Goal: Task Accomplishment & Management: Manage account settings

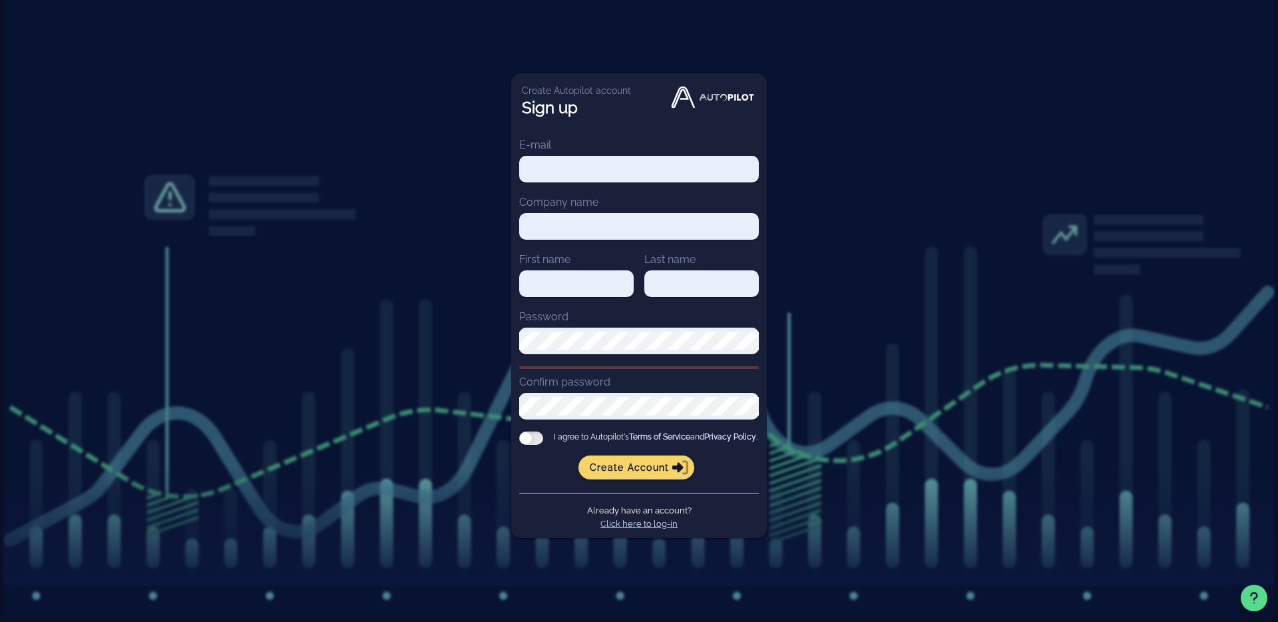
click at [642, 162] on input "E-mail" at bounding box center [639, 169] width 240 height 19
type input "[EMAIL_ADDRESS][DOMAIN_NAME]"
click at [616, 222] on input "Company name" at bounding box center [639, 226] width 240 height 19
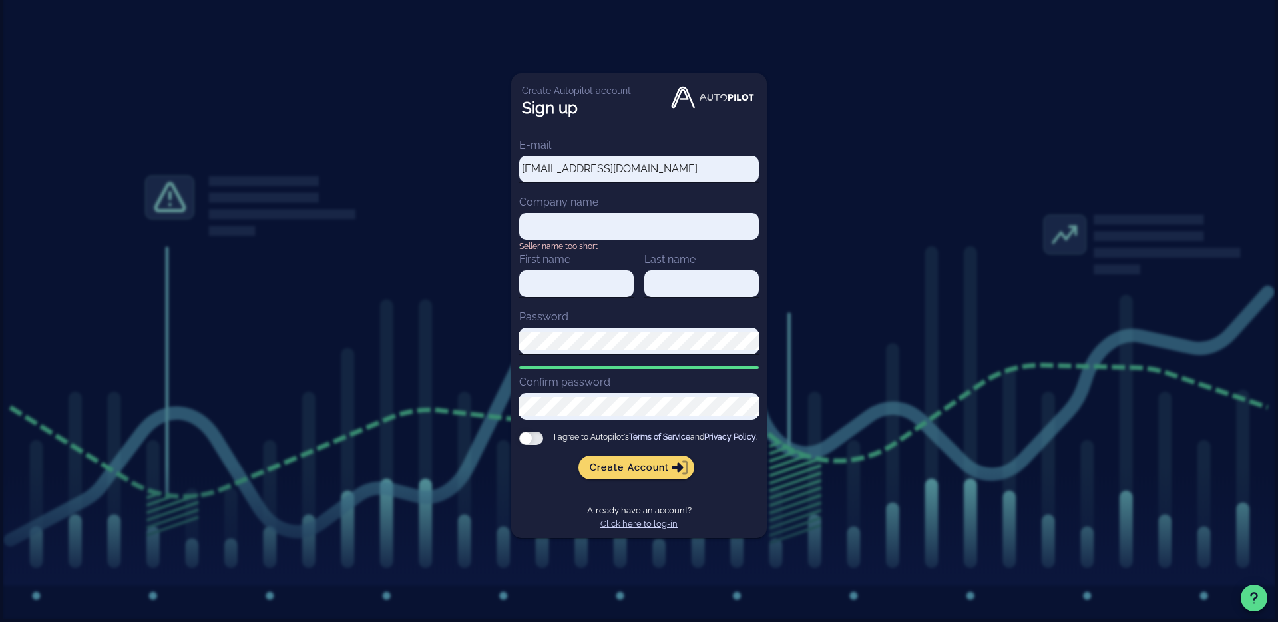
click at [470, 346] on div "Create Autopilot account Sign up E-mail [EMAIL_ADDRESS][DOMAIN_NAME] Company na…" at bounding box center [639, 311] width 1278 height 622
drag, startPoint x: 470, startPoint y: 332, endPoint x: 535, endPoint y: 277, distance: 85.5
click at [473, 330] on div "Create Autopilot account Sign up E-mail [EMAIL_ADDRESS][DOMAIN_NAME] Company na…" at bounding box center [639, 311] width 1278 height 622
click at [564, 221] on input "Company name" at bounding box center [639, 226] width 240 height 19
paste input "Coda Music Technologies"
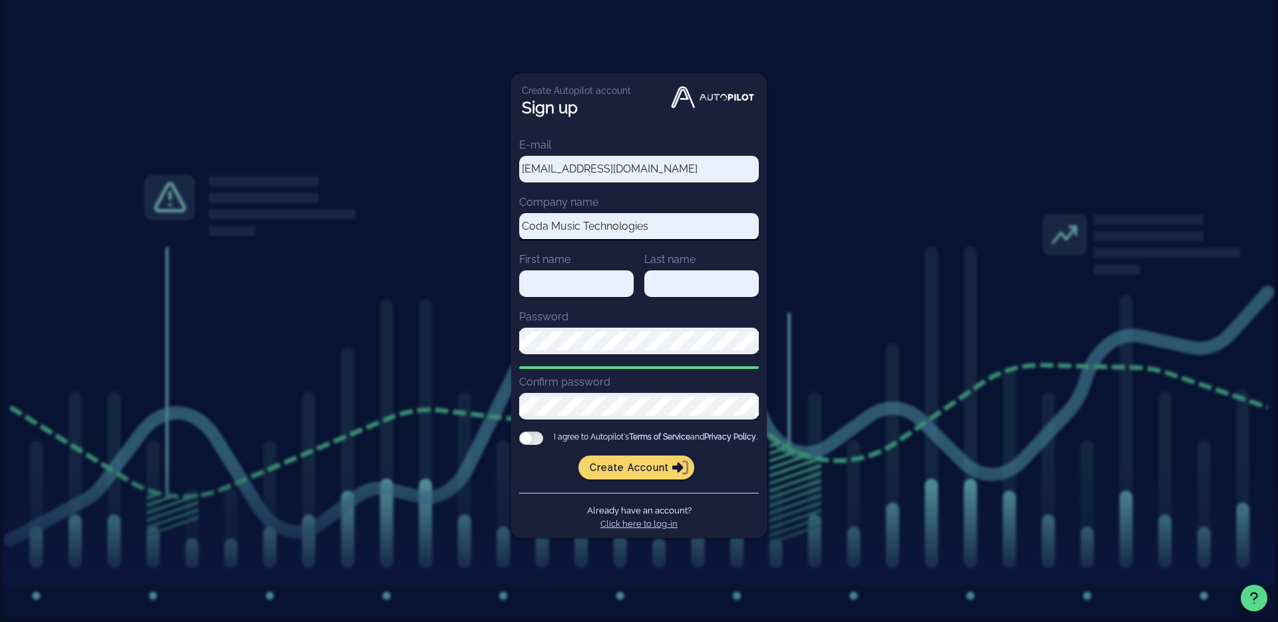
type input "Coda Music Technologies"
type input "[PERSON_NAME]"
type input "Hampton"
click at [528, 438] on div at bounding box center [531, 437] width 24 height 13
click at [0, 0] on input "I agree to Autopilot's Terms of Service and Privacy Policy ." at bounding box center [0, 0] width 0 height 0
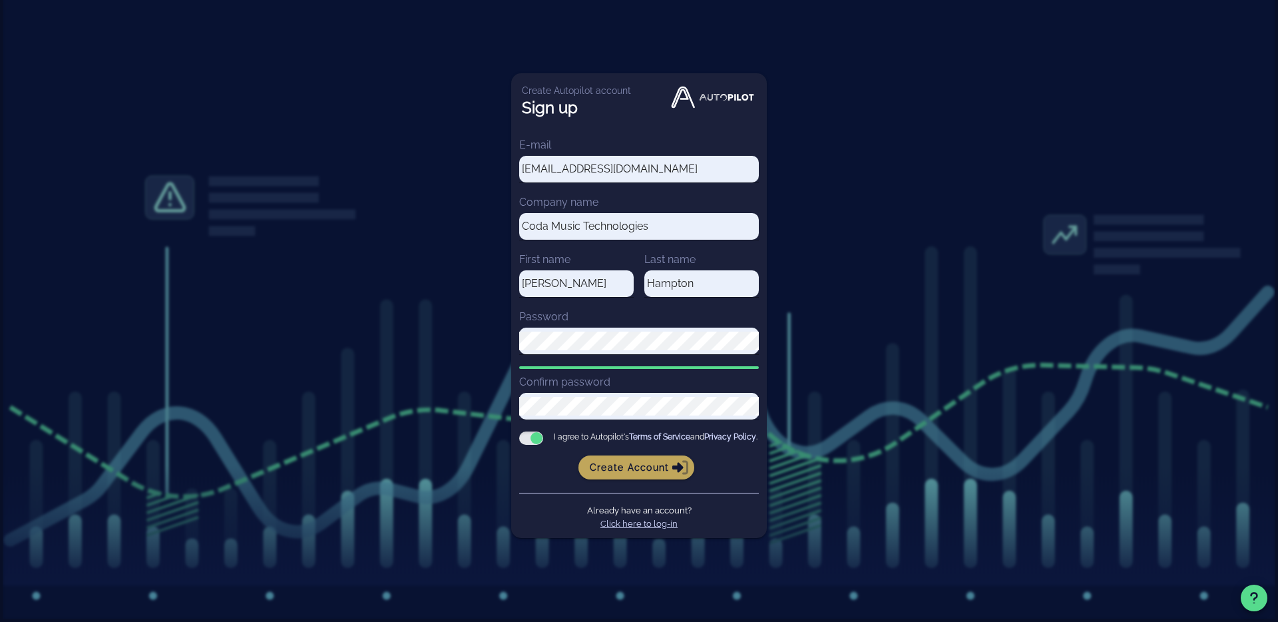
click at [616, 470] on span "Create account" at bounding box center [636, 467] width 95 height 12
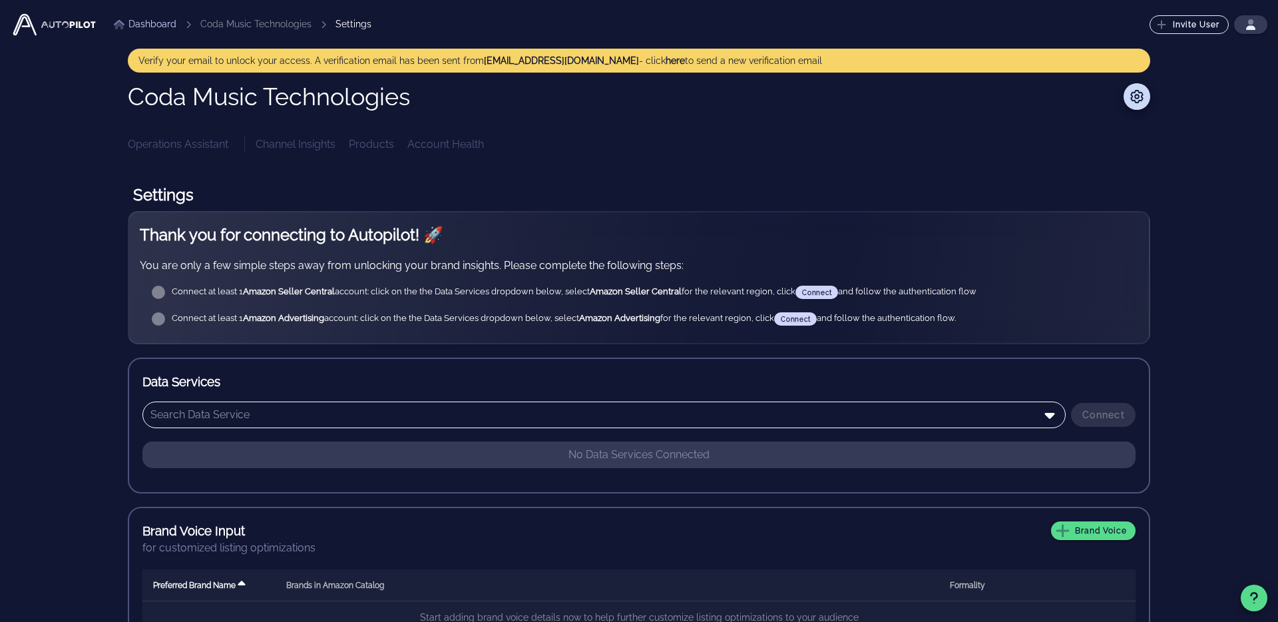
click at [247, 423] on input "text" at bounding box center [594, 414] width 888 height 21
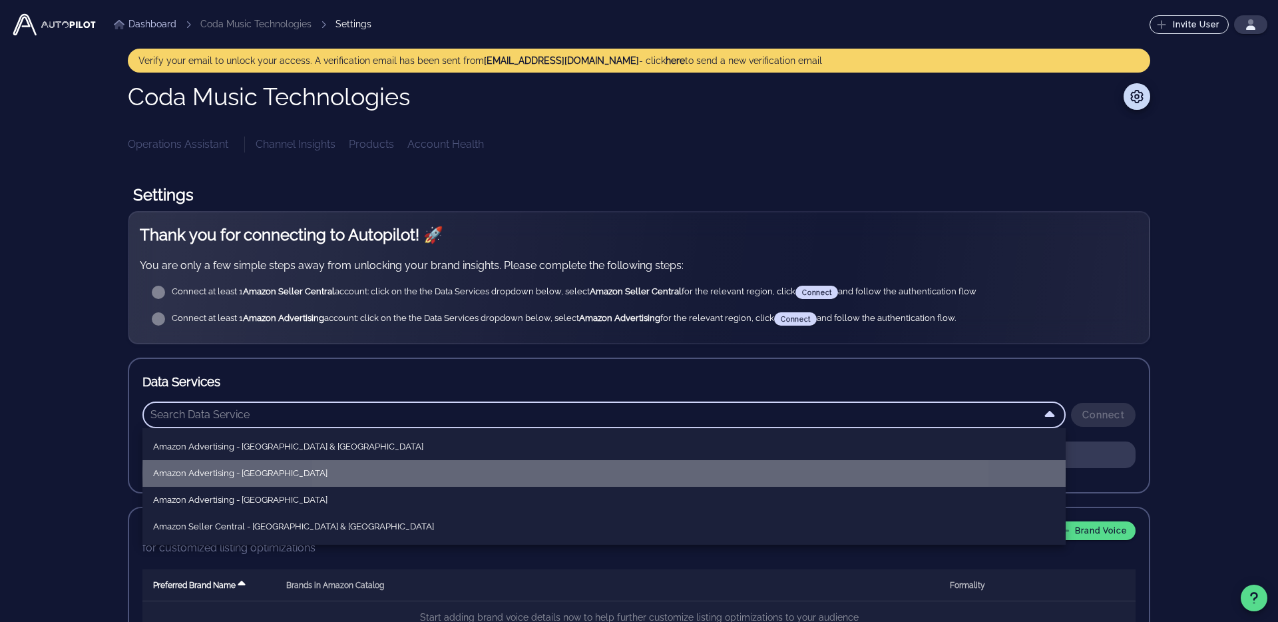
click at [284, 482] on div "Amazon Advertising - [GEOGRAPHIC_DATA]" at bounding box center [604, 472] width 902 height 21
type input "Amazon Advertising - [GEOGRAPHIC_DATA]"
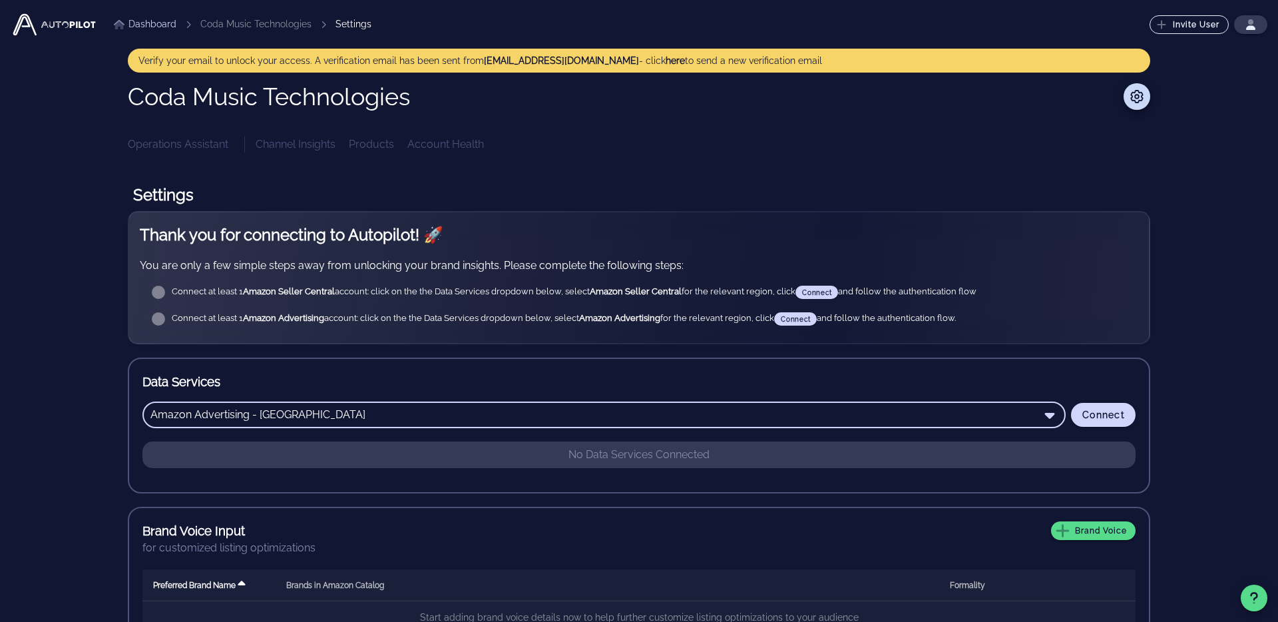
click at [277, 148] on div "Channel Insights Products Account Health" at bounding box center [703, 144] width 894 height 16
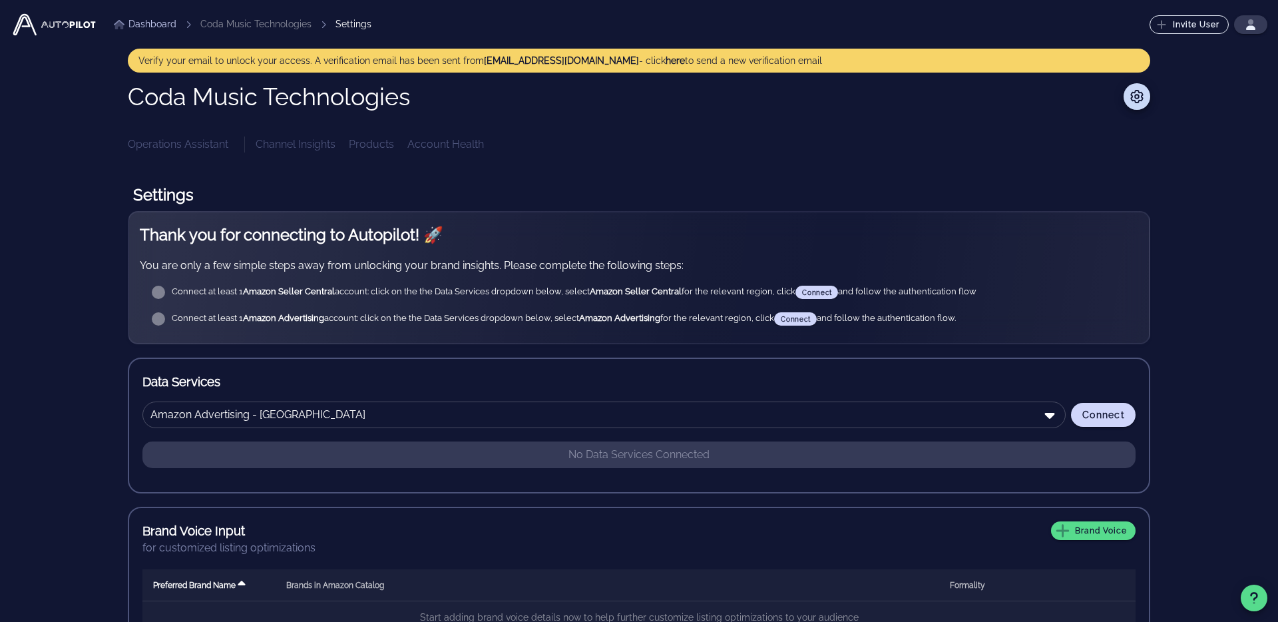
click at [199, 146] on div "Operations Assistant Channel Insights Products Account Health" at bounding box center [639, 144] width 1022 height 16
click at [367, 141] on div "Channel Insights Products Account Health" at bounding box center [703, 144] width 894 height 16
click at [429, 146] on div "Channel Insights Products Account Health" at bounding box center [703, 144] width 894 height 16
click at [1252, 23] on icon "button" at bounding box center [1250, 24] width 11 height 11
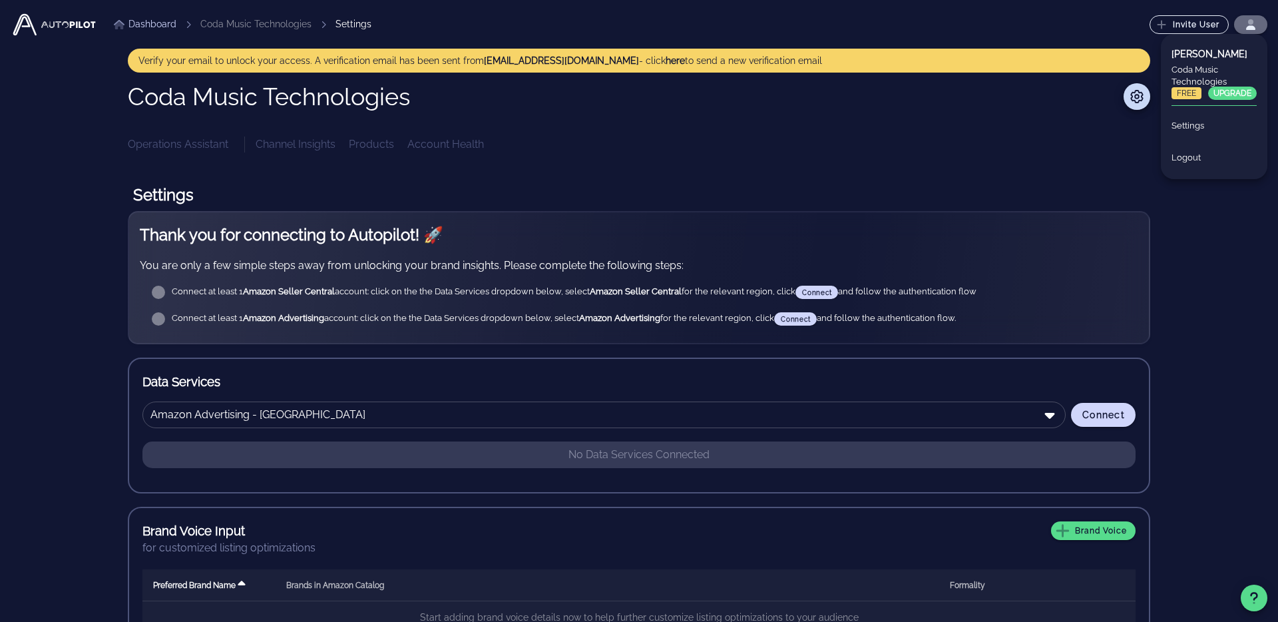
click at [1252, 23] on icon "button" at bounding box center [1250, 24] width 11 height 11
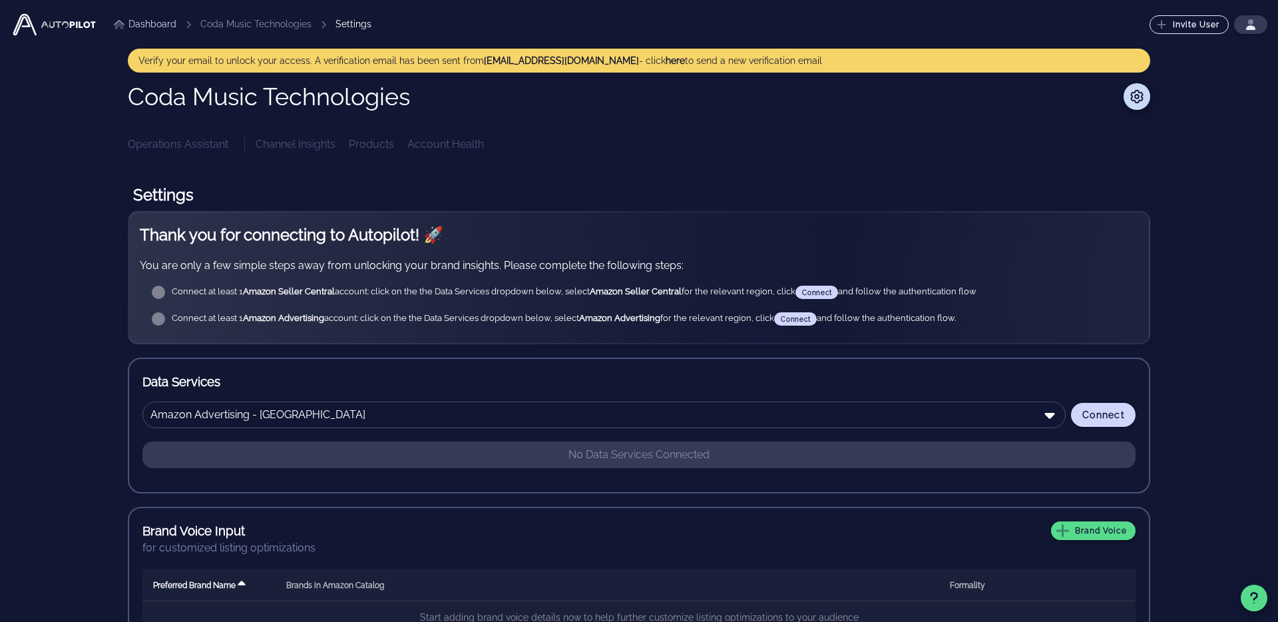
click at [234, 25] on li "Coda Music Technologies" at bounding box center [255, 24] width 111 height 14
click at [351, 25] on div "Settings" at bounding box center [353, 24] width 36 height 14
click at [149, 21] on link "Dashboard" at bounding box center [145, 24] width 63 height 14
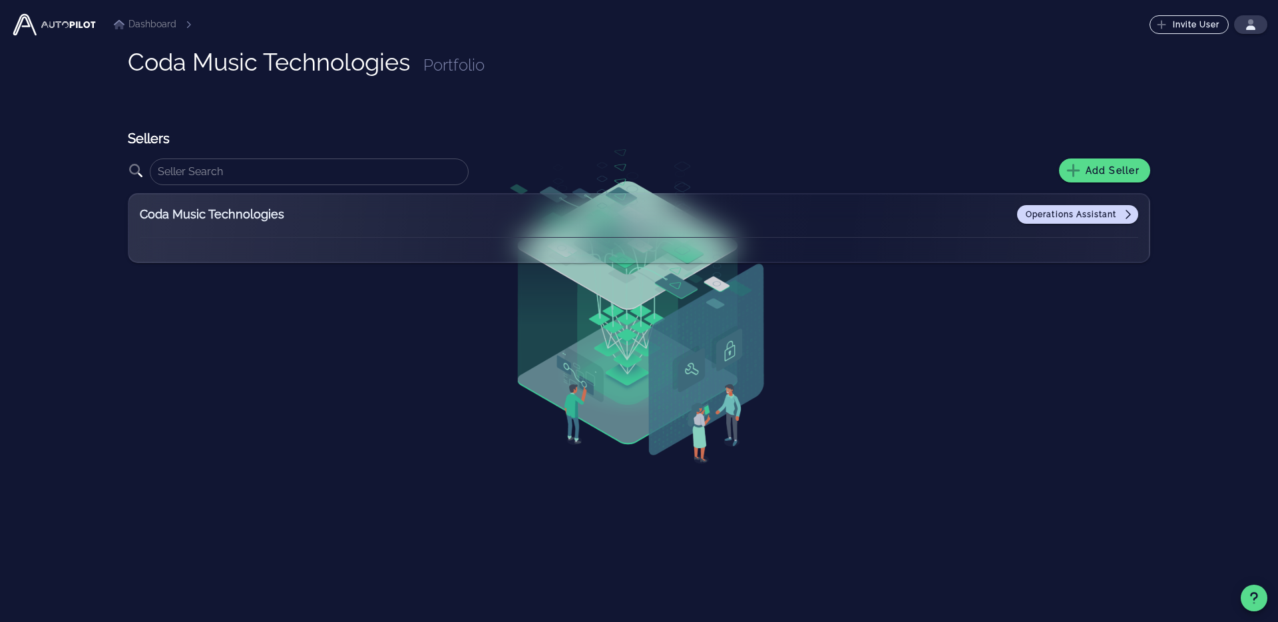
click at [416, 218] on div "Operations Assistant" at bounding box center [765, 214] width 746 height 19
click at [1049, 209] on span "Operations Assistant" at bounding box center [1077, 214] width 105 height 11
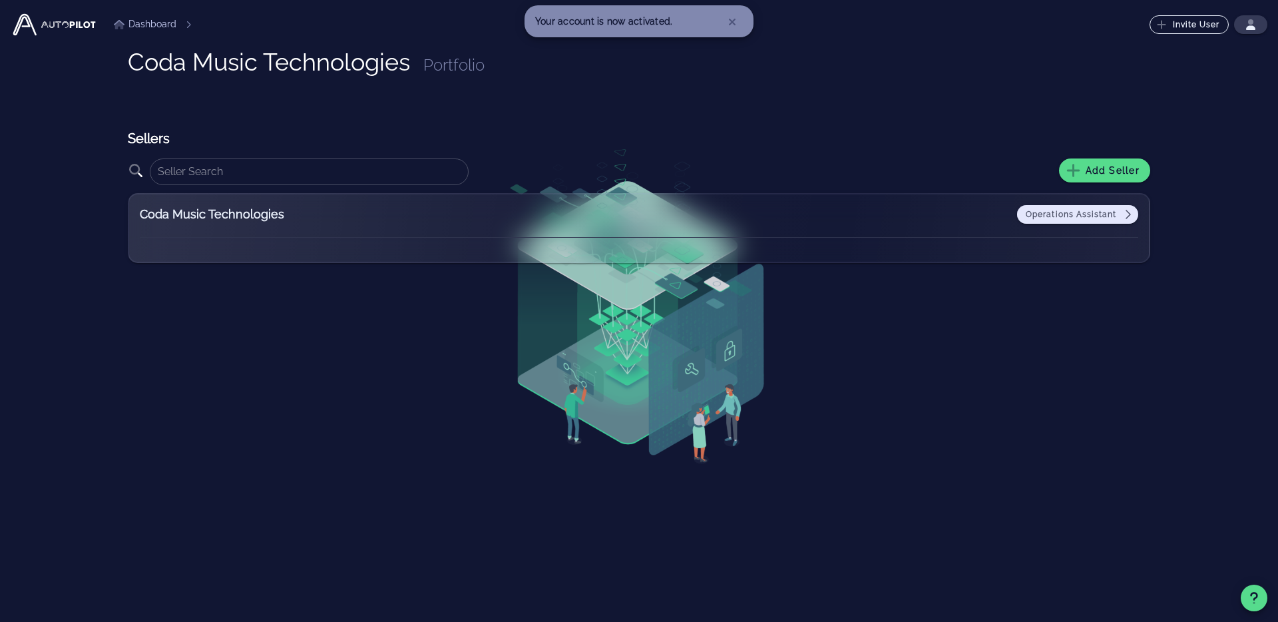
click at [1059, 213] on span "Operations Assistant" at bounding box center [1077, 214] width 105 height 11
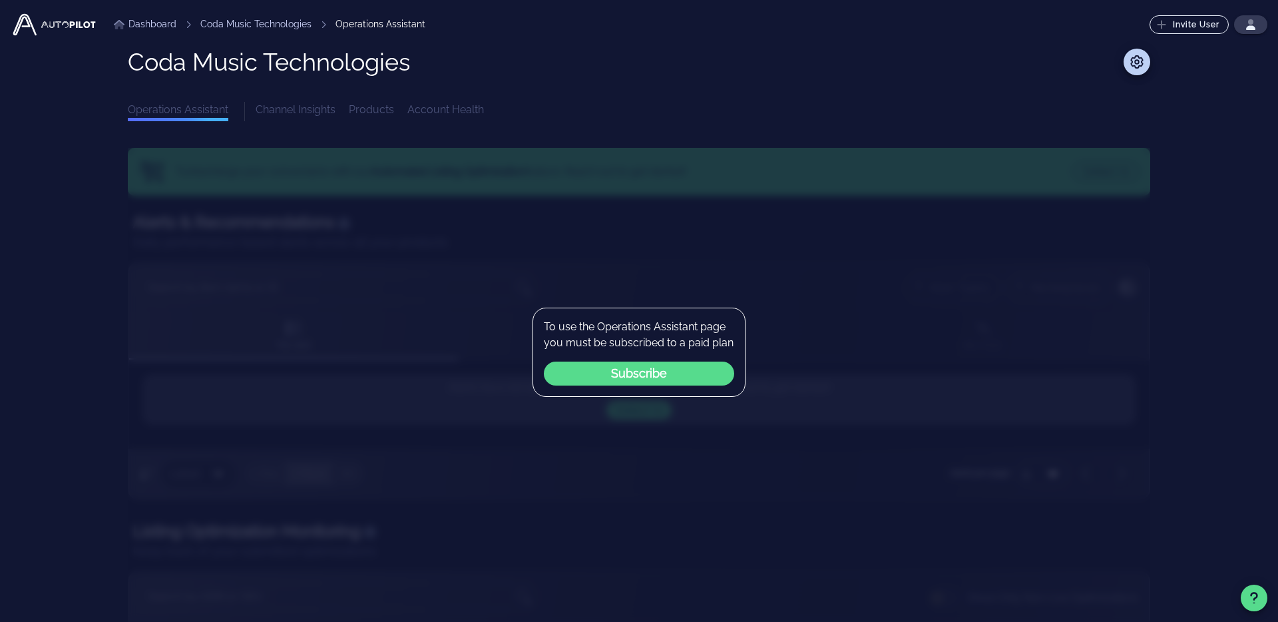
click at [313, 132] on div "Coda Music Technologies Operations Assistant Channel Insights Products Account …" at bounding box center [639, 404] width 1022 height 711
click at [313, 110] on div "Channel Insights Products Account Health" at bounding box center [703, 111] width 894 height 19
drag, startPoint x: 371, startPoint y: 108, endPoint x: 411, endPoint y: 110, distance: 39.3
click at [380, 109] on div "Channel Insights Products Account Health" at bounding box center [703, 111] width 894 height 19
click at [424, 110] on div "Channel Insights Products Account Health" at bounding box center [703, 111] width 894 height 19
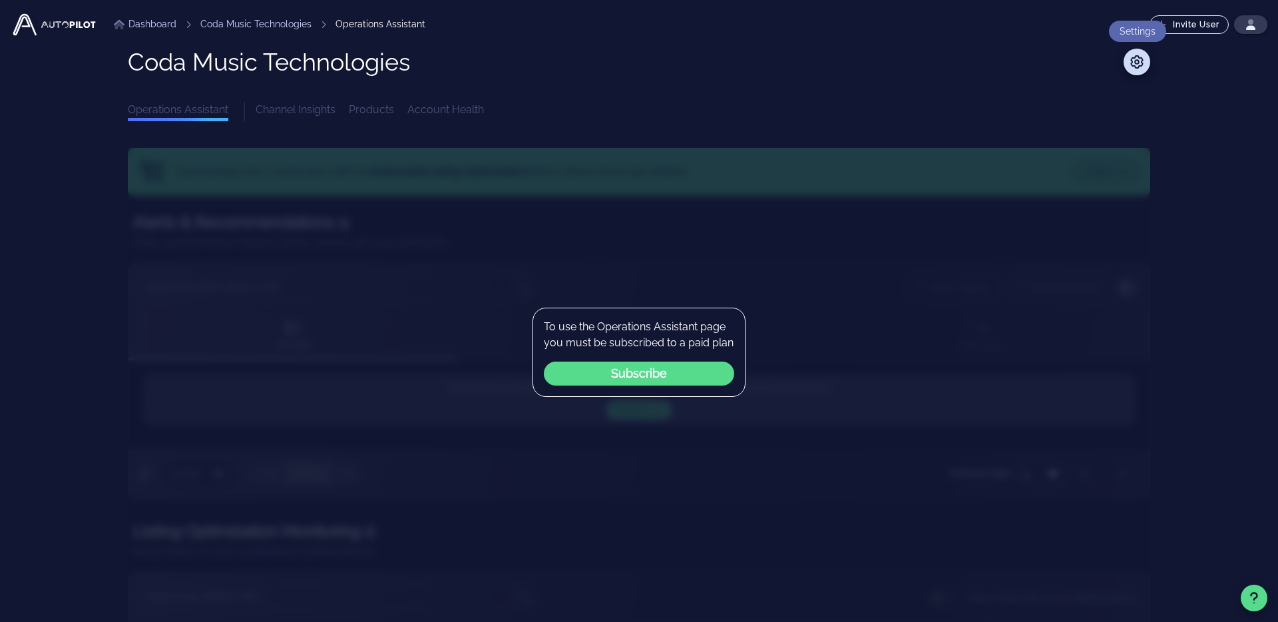
click at [1143, 65] on icon at bounding box center [1137, 61] width 16 height 13
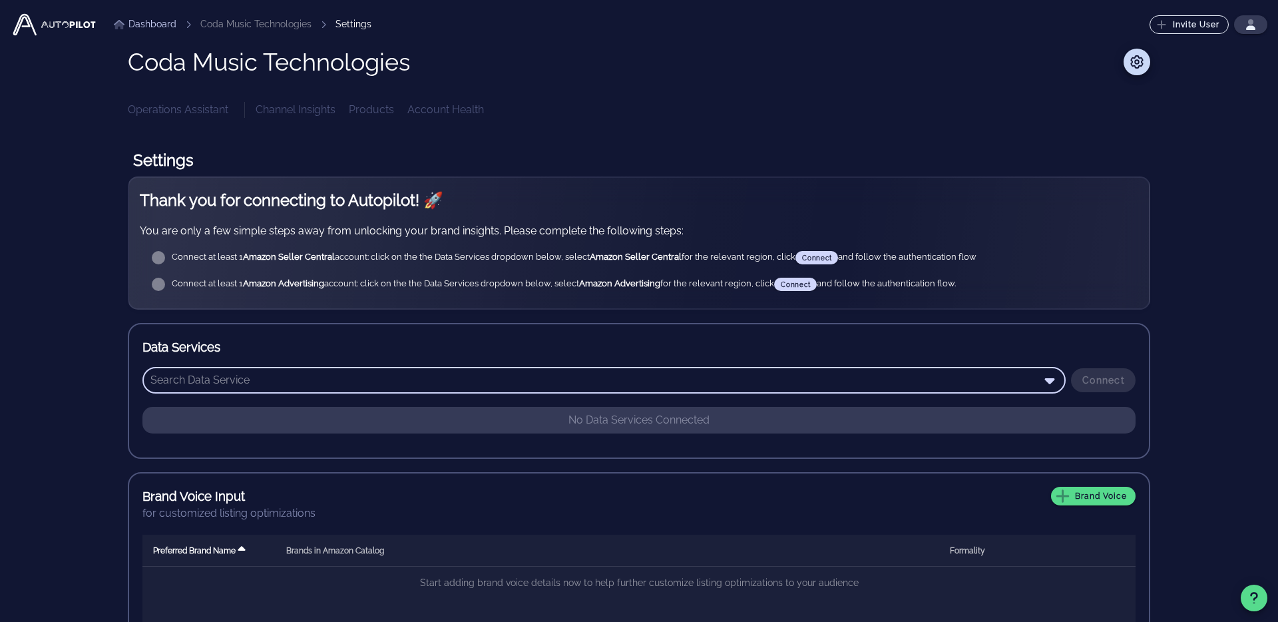
click at [448, 384] on input "text" at bounding box center [594, 379] width 888 height 21
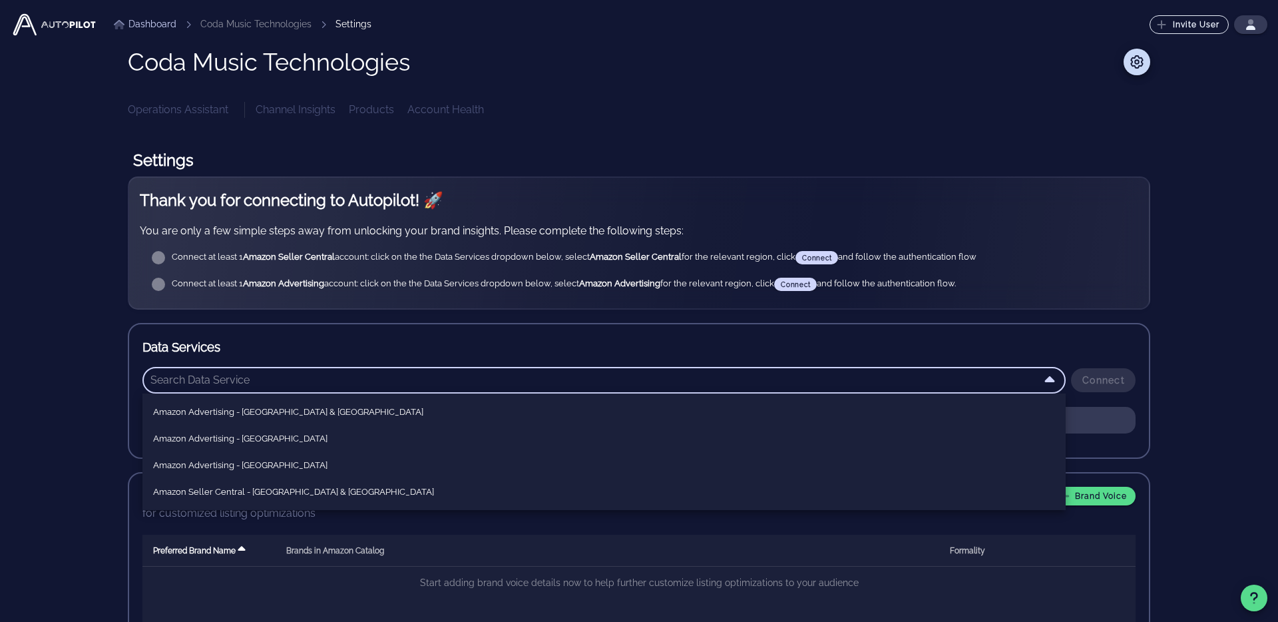
click at [448, 384] on input "text" at bounding box center [594, 379] width 888 height 21
click at [556, 272] on div "Connect at least 1 Amazon Advertising account: click on the the Data Services d…" at bounding box center [650, 284] width 956 height 24
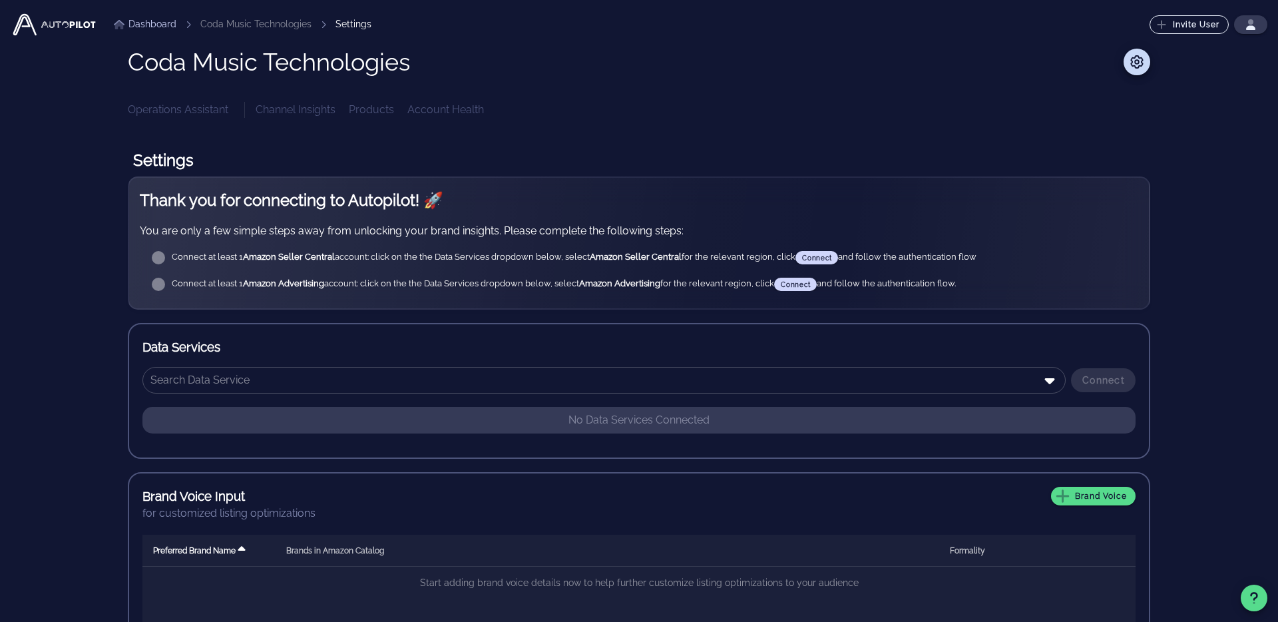
click at [265, 23] on li "Coda Music Technologies" at bounding box center [255, 24] width 111 height 14
click at [1125, 60] on span at bounding box center [1136, 62] width 27 height 16
click at [189, 111] on div "Operations Assistant Channel Insights Products Account Health" at bounding box center [639, 110] width 1022 height 16
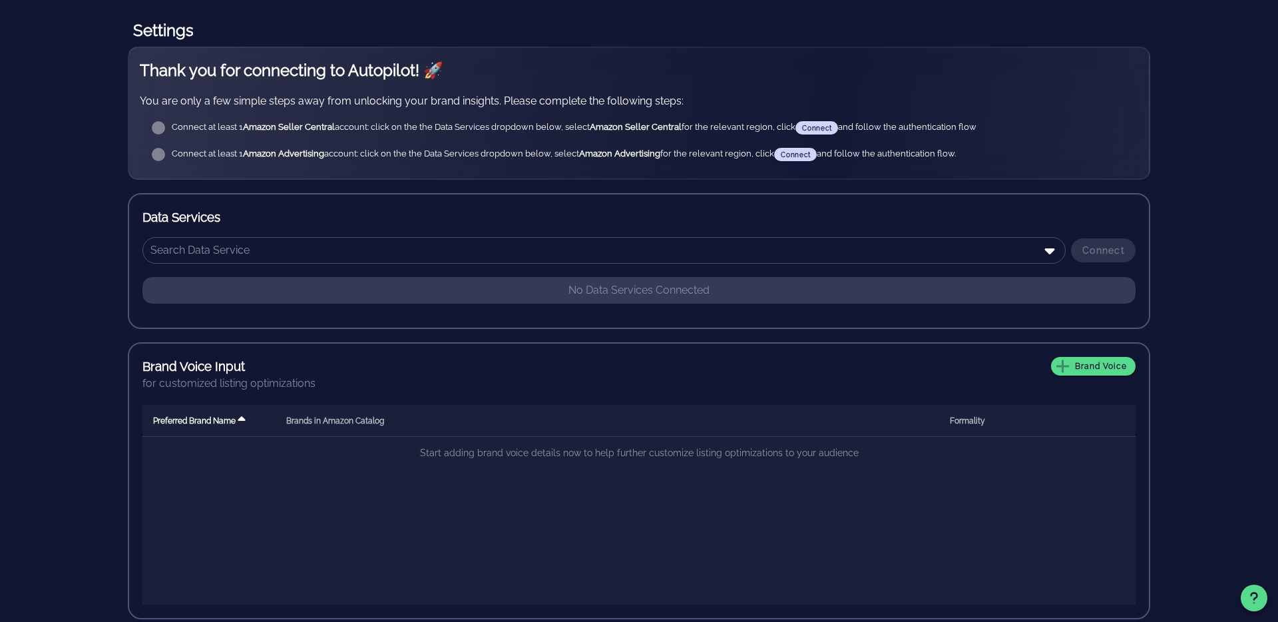
scroll to position [140, 0]
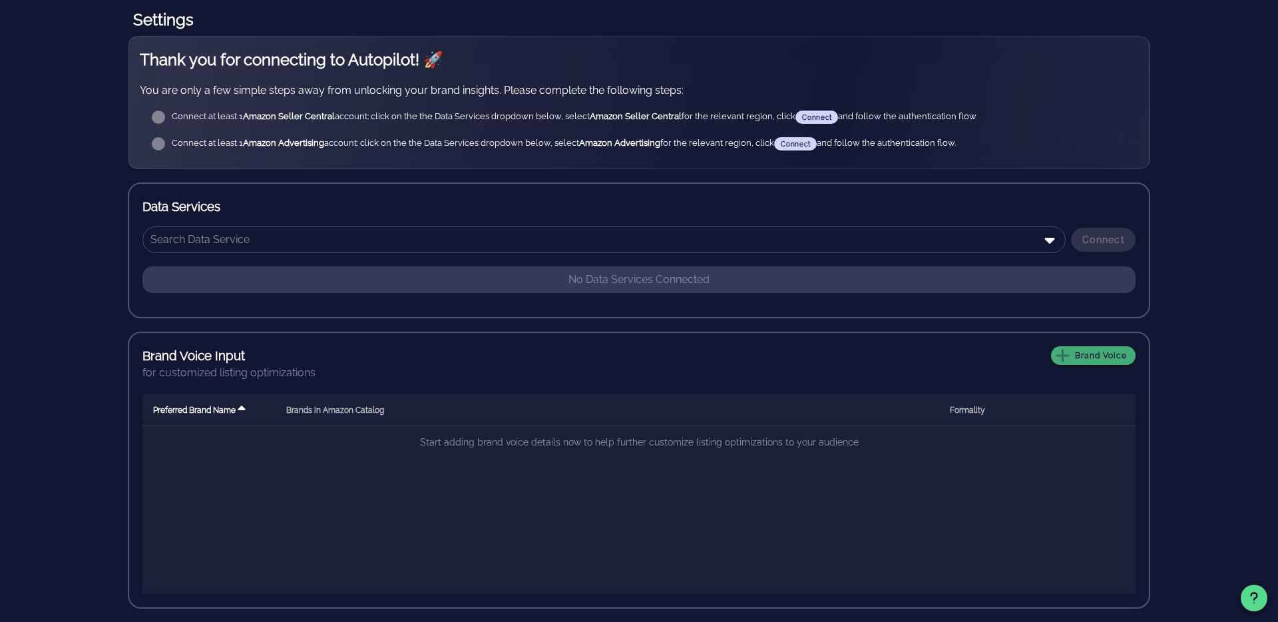
click at [1079, 351] on span "Brand Voice" at bounding box center [1093, 355] width 68 height 12
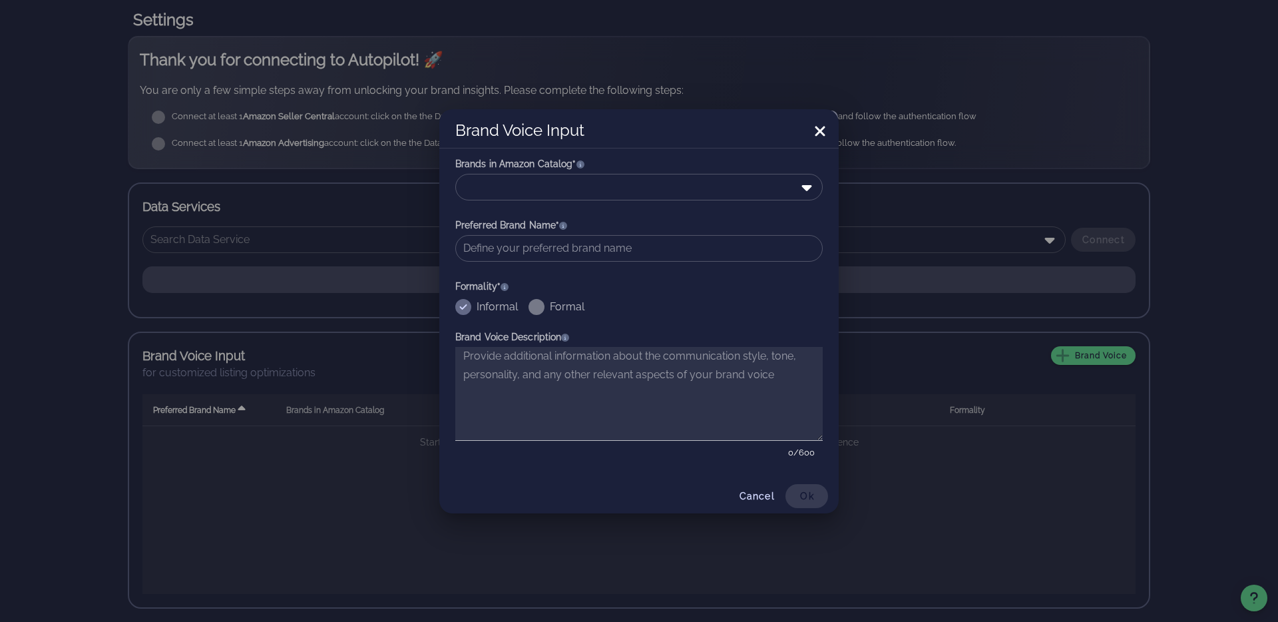
click at [1021, 338] on div at bounding box center [639, 311] width 1278 height 622
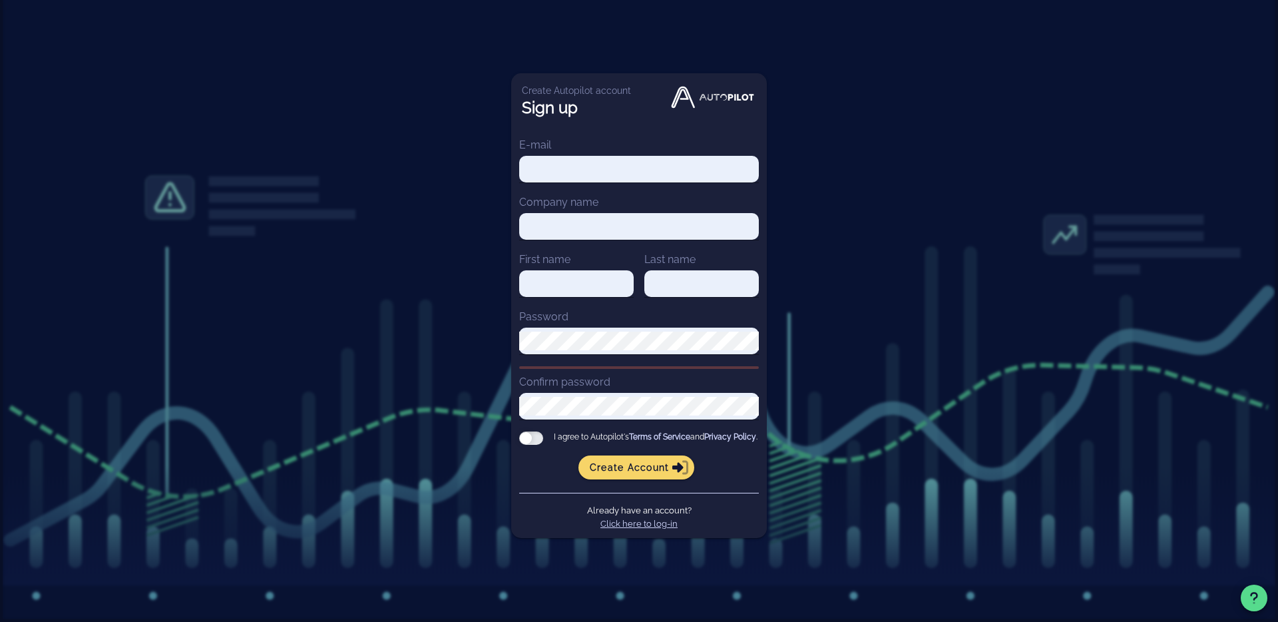
click at [652, 527] on link "Click here to log-in" at bounding box center [638, 523] width 77 height 10
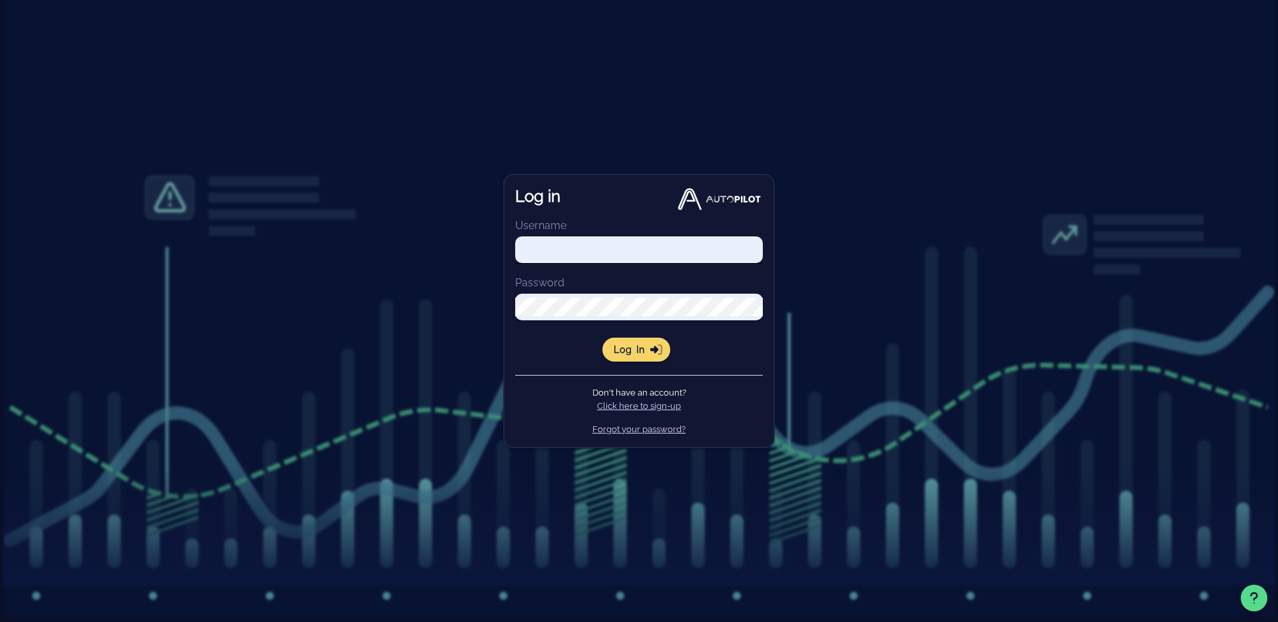
click at [763, 250] on div at bounding box center [763, 250] width 0 height 0
click at [850, 254] on div "Log in Username Password Log in Don't have an account? Click here to sign-up Fo…" at bounding box center [639, 311] width 1278 height 622
click at [690, 246] on input "Username" at bounding box center [639, 249] width 248 height 19
paste input "BITo2Nr&9wvVJr1I"
paste input "[EMAIL_ADDRESS][DOMAIN_NAME]"
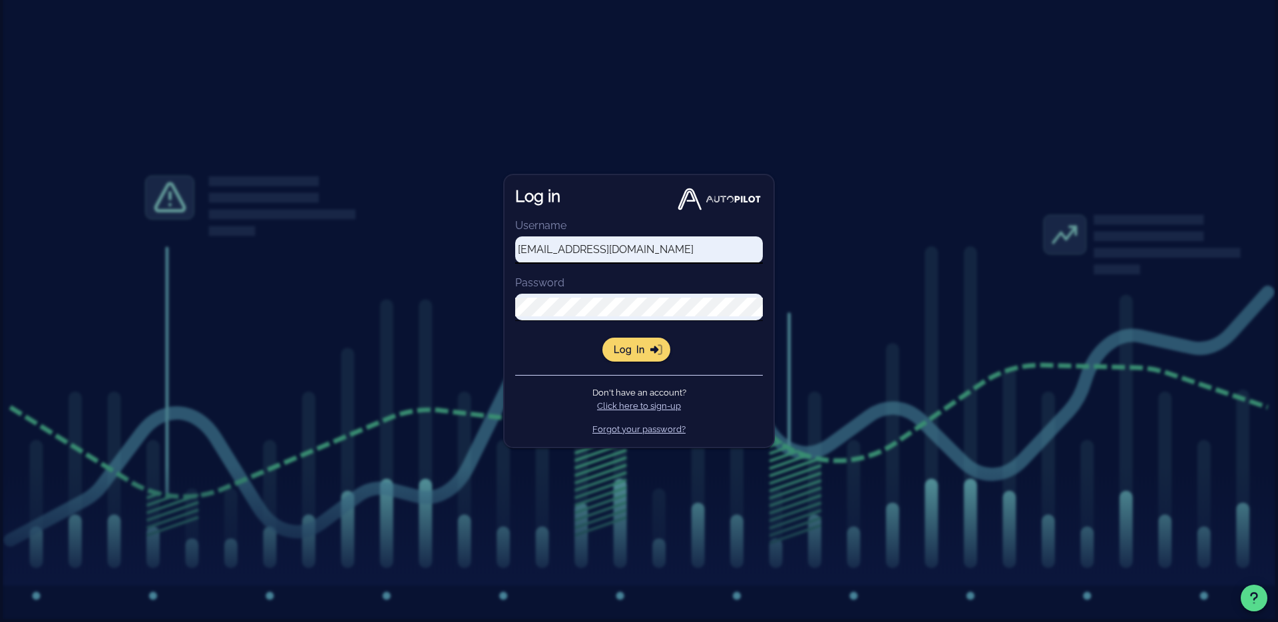
type input "[EMAIL_ADDRESS][DOMAIN_NAME]"
click at [638, 351] on span "Log in" at bounding box center [636, 349] width 47 height 12
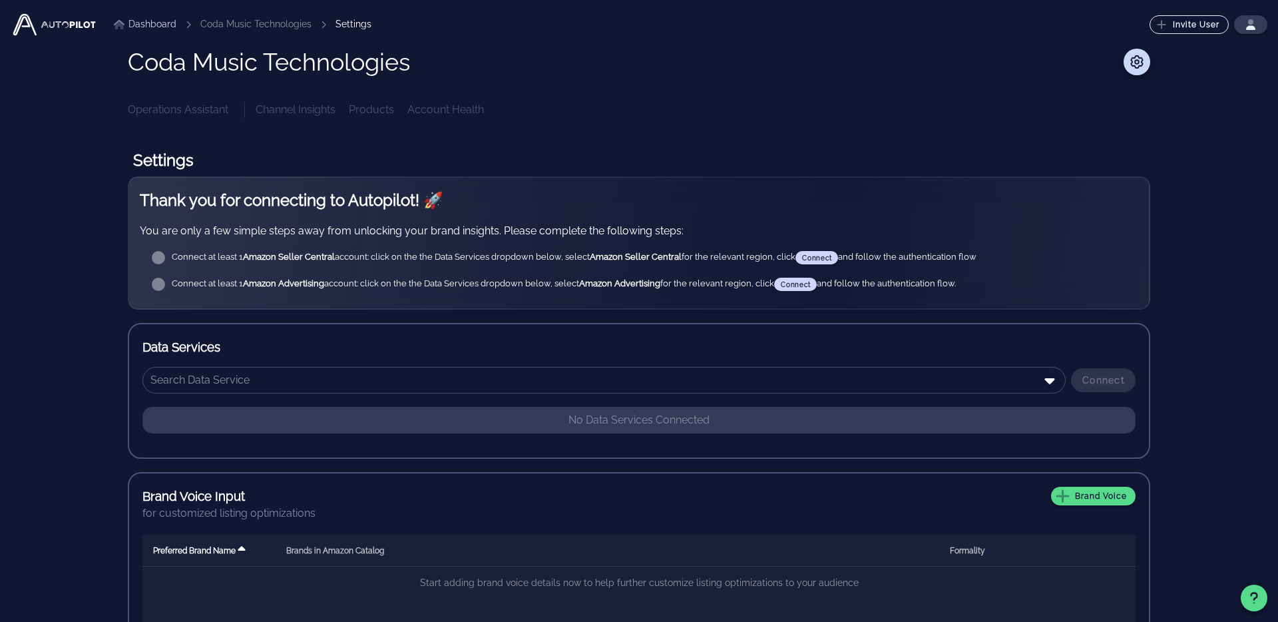
click at [757, 261] on div "Connect at least 1 Amazon Seller Central account: click on the the Data Service…" at bounding box center [650, 257] width 956 height 13
drag, startPoint x: 162, startPoint y: 254, endPoint x: 194, endPoint y: 260, distance: 33.2
click at [177, 257] on div "Connect at least 1 Amazon Seller Central account: click on the the Data Service…" at bounding box center [639, 257] width 998 height 27
click at [830, 254] on div "Connect at least 1 Amazon Seller Central account: click on the the Data Service…" at bounding box center [650, 257] width 956 height 13
click at [910, 254] on div "Connect at least 1 Amazon Seller Central account: click on the the Data Service…" at bounding box center [650, 257] width 956 height 13
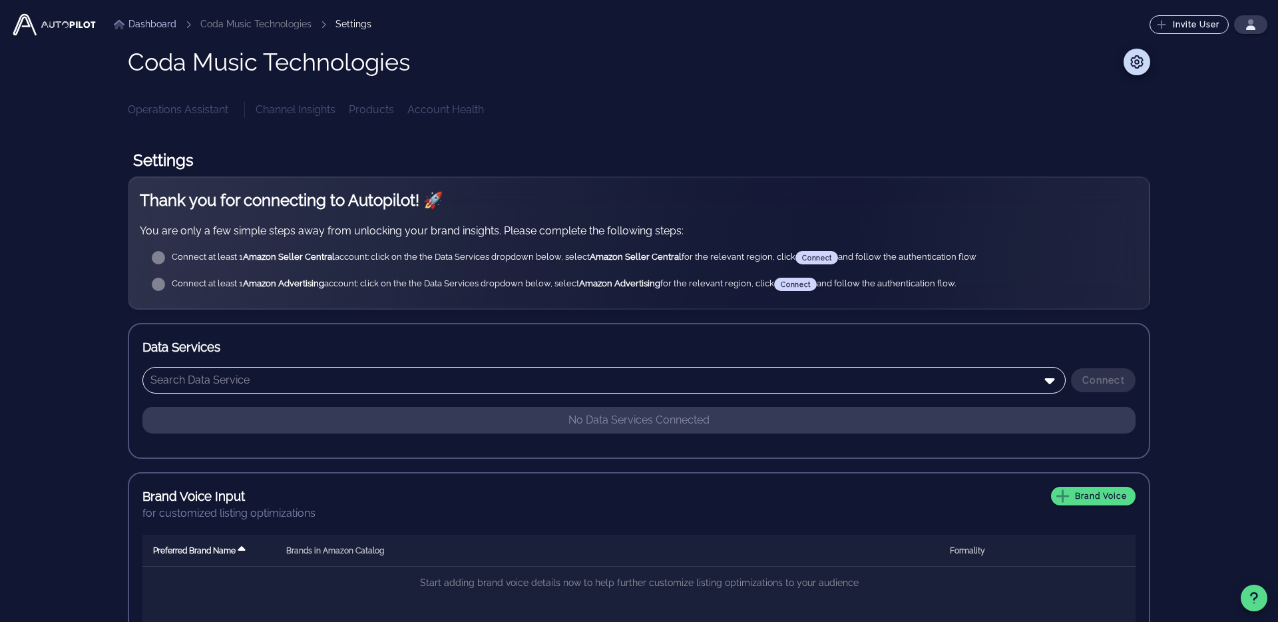
click at [275, 381] on input "text" at bounding box center [594, 379] width 888 height 21
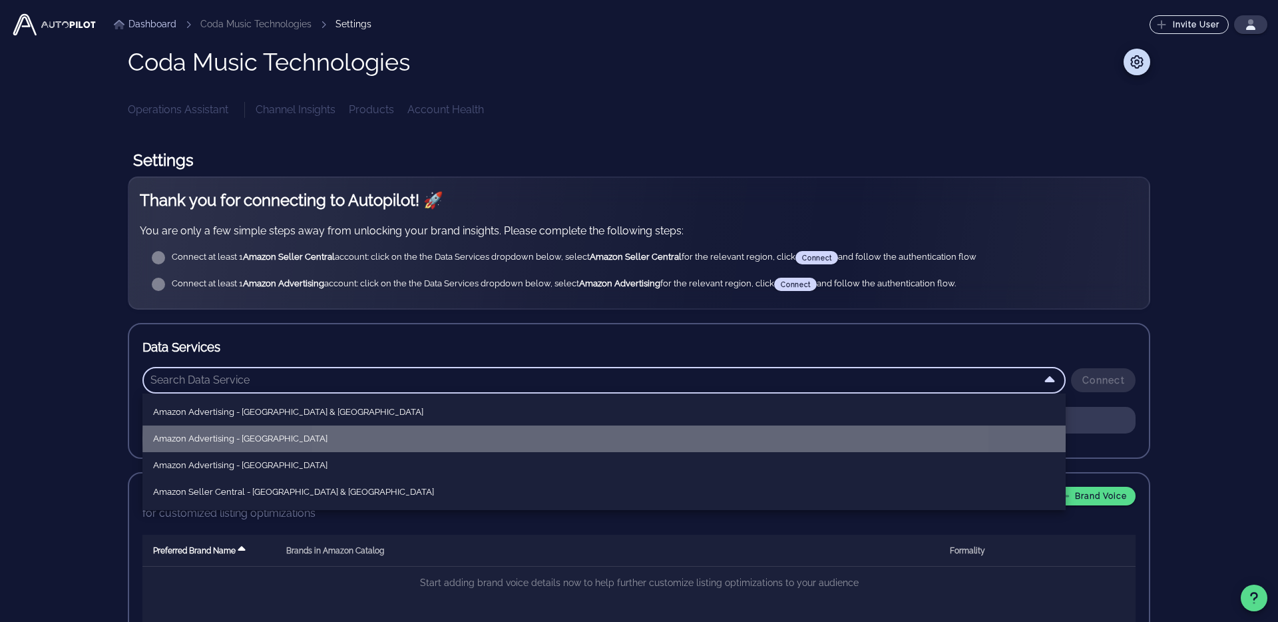
click at [333, 443] on div "Amazon Advertising - North America" at bounding box center [604, 438] width 902 height 11
type input "Amazon Advertising - North America"
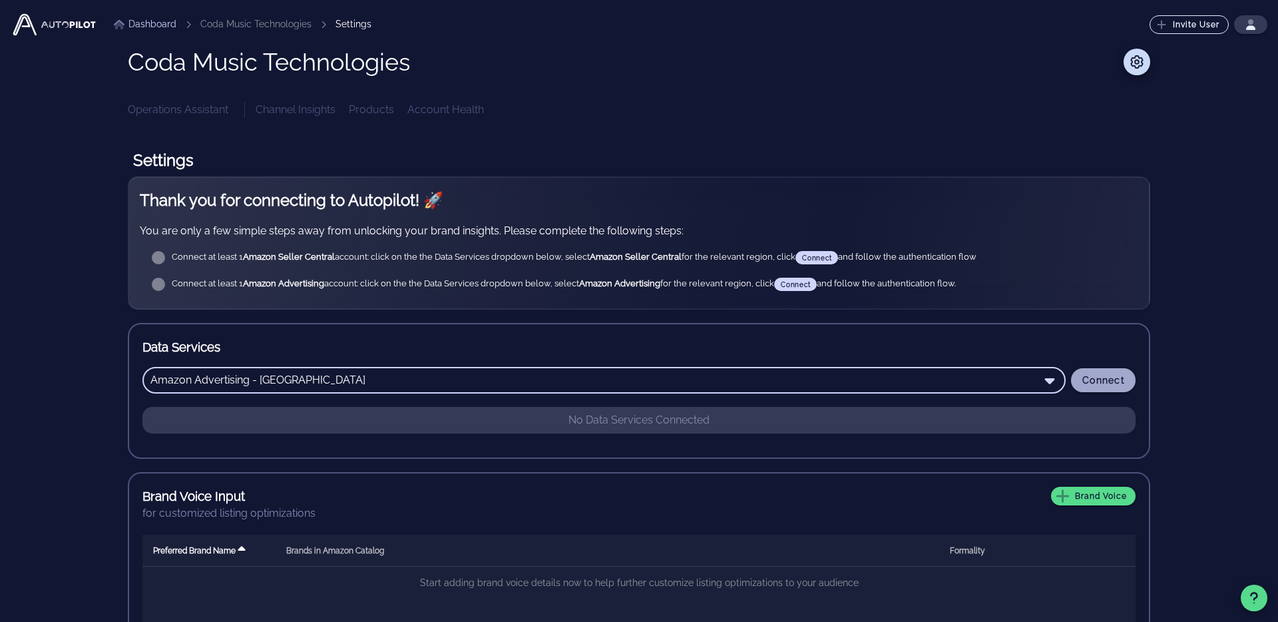
click at [1100, 381] on span "Connect" at bounding box center [1102, 380] width 43 height 11
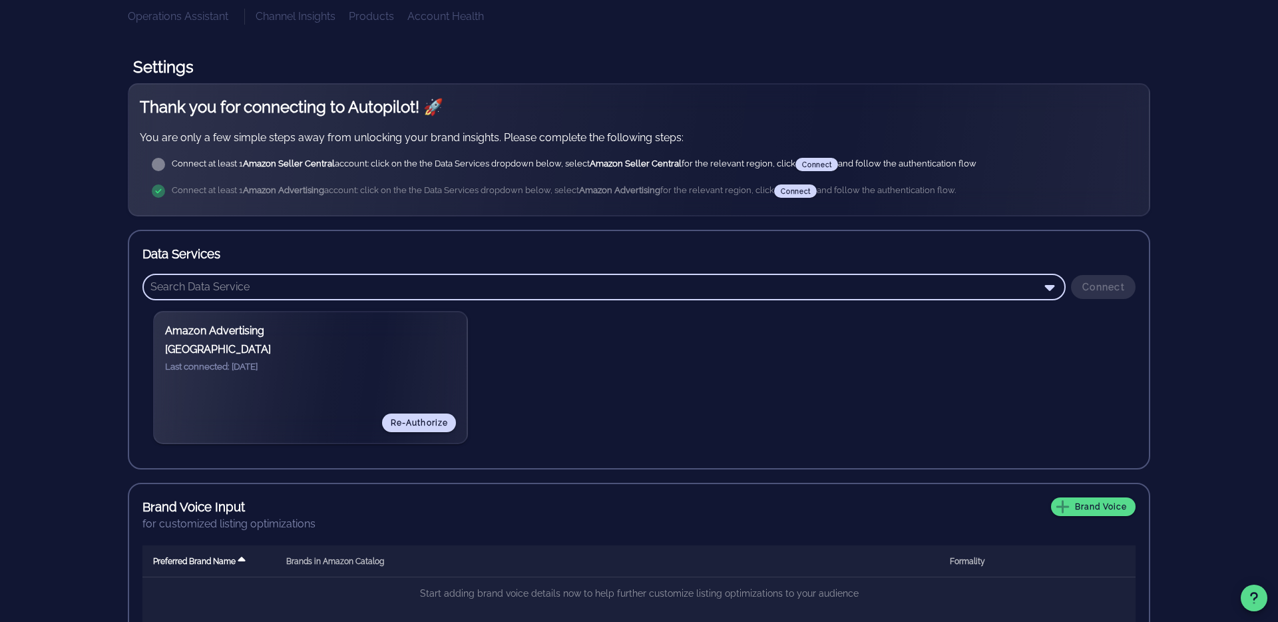
click at [684, 278] on input "text" at bounding box center [594, 286] width 888 height 21
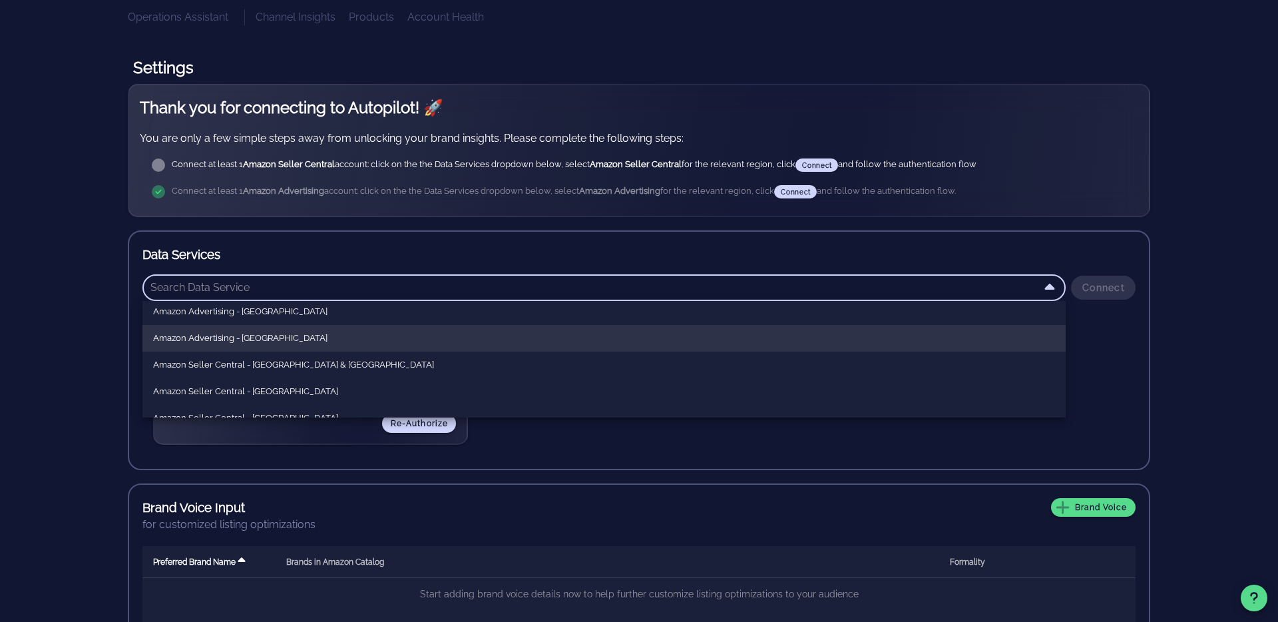
scroll to position [38, 0]
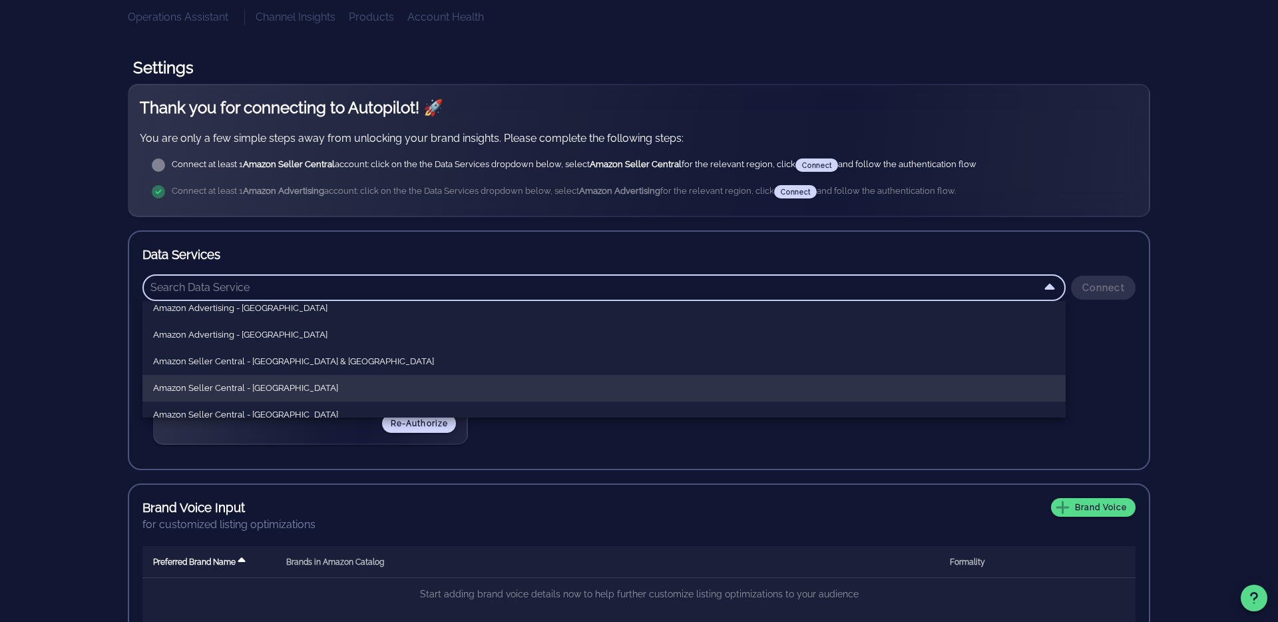
click at [614, 395] on div "Amazon Seller Central - North America" at bounding box center [604, 387] width 902 height 21
type input "Amazon Seller Central - North America"
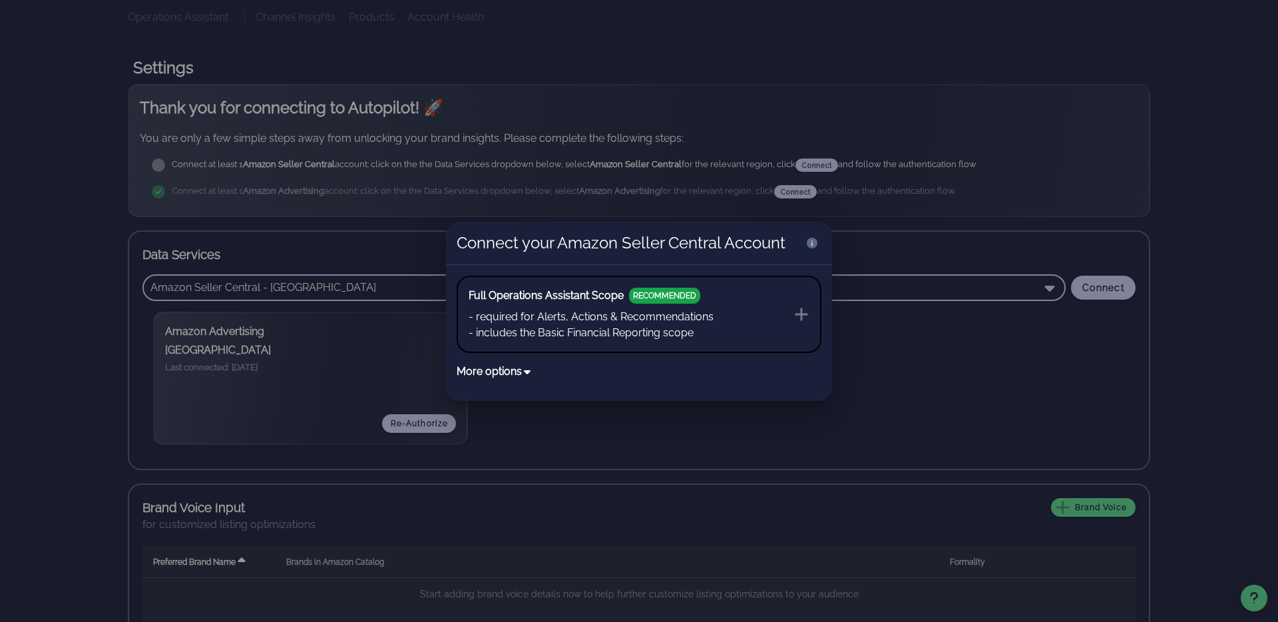
click at [521, 371] on button "More options" at bounding box center [495, 371] width 76 height 16
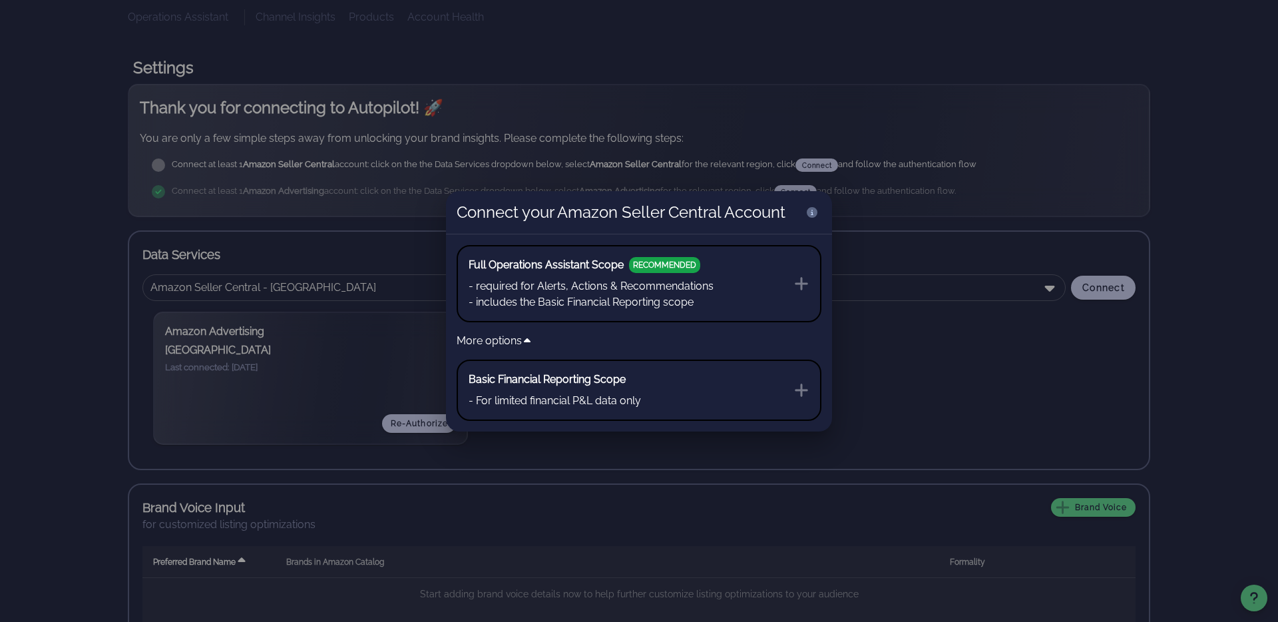
click at [715, 272] on button "Full Operations Assistant Scope RECOMMENDED - required for Alerts, Actions & Re…" at bounding box center [639, 283] width 365 height 77
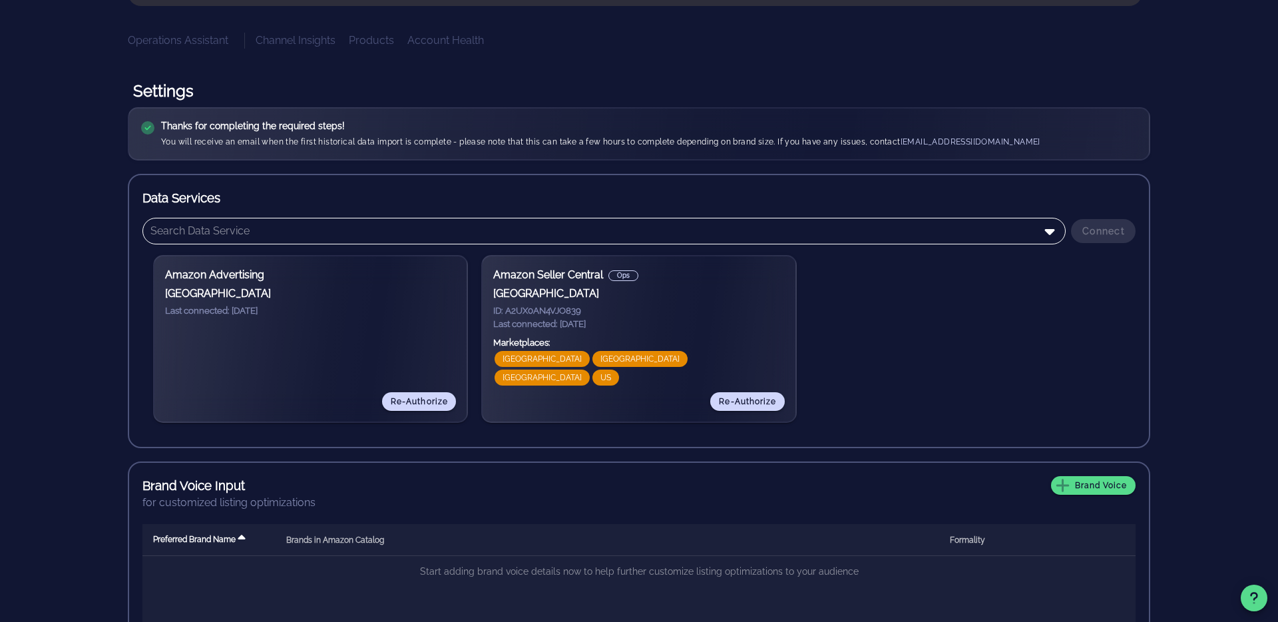
scroll to position [202, 0]
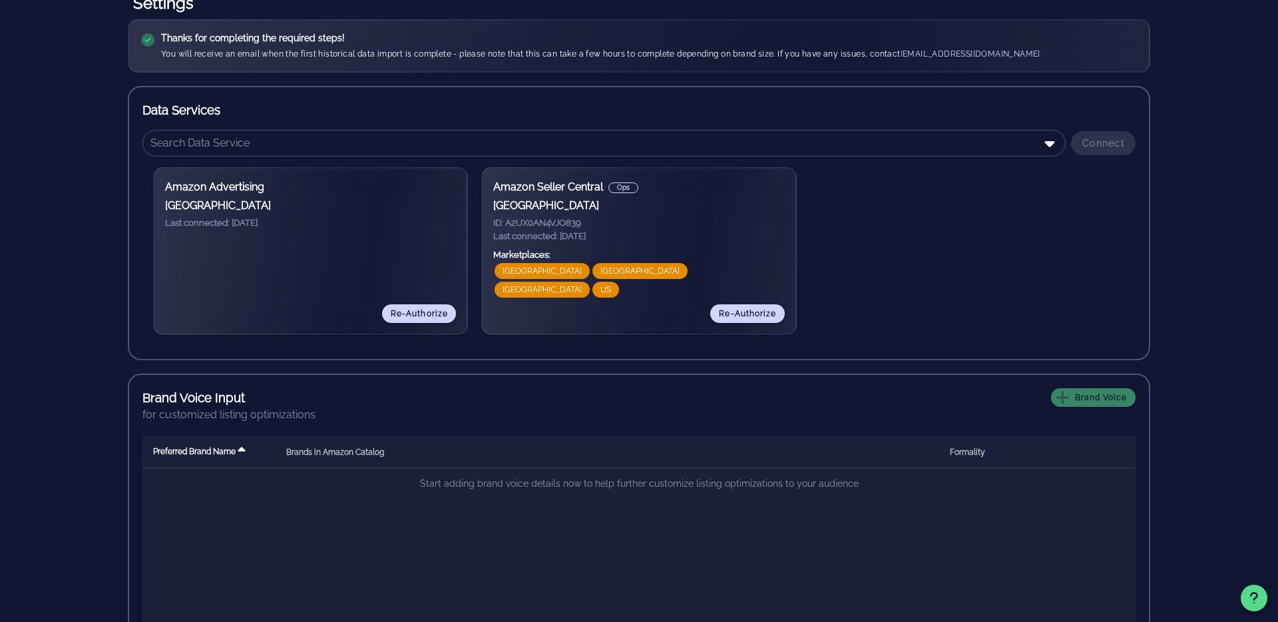
click at [1083, 401] on span "Brand Voice" at bounding box center [1093, 397] width 68 height 12
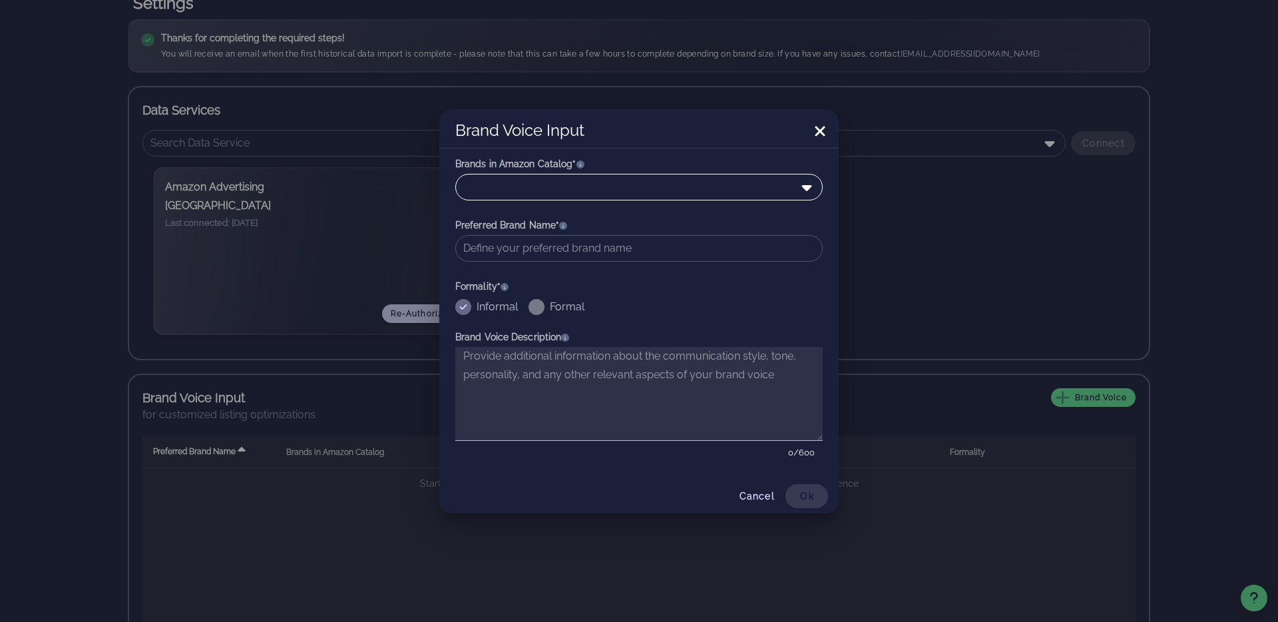
click at [560, 191] on div at bounding box center [629, 186] width 333 height 25
type input "Coda Music"
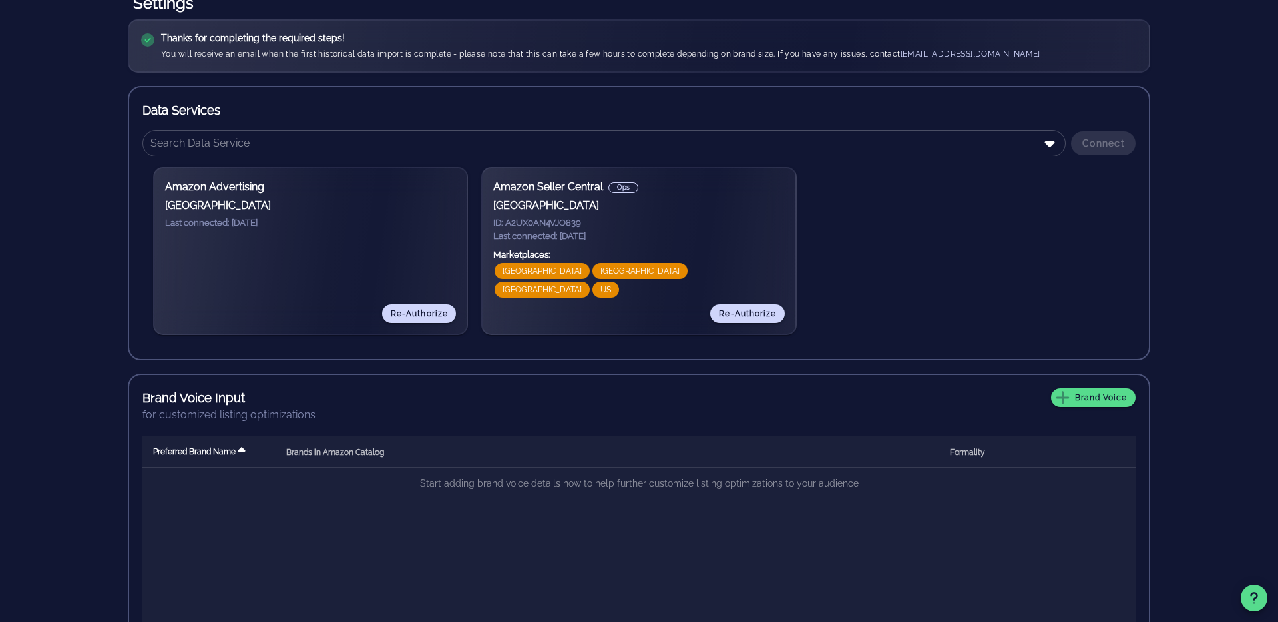
scroll to position [244, 0]
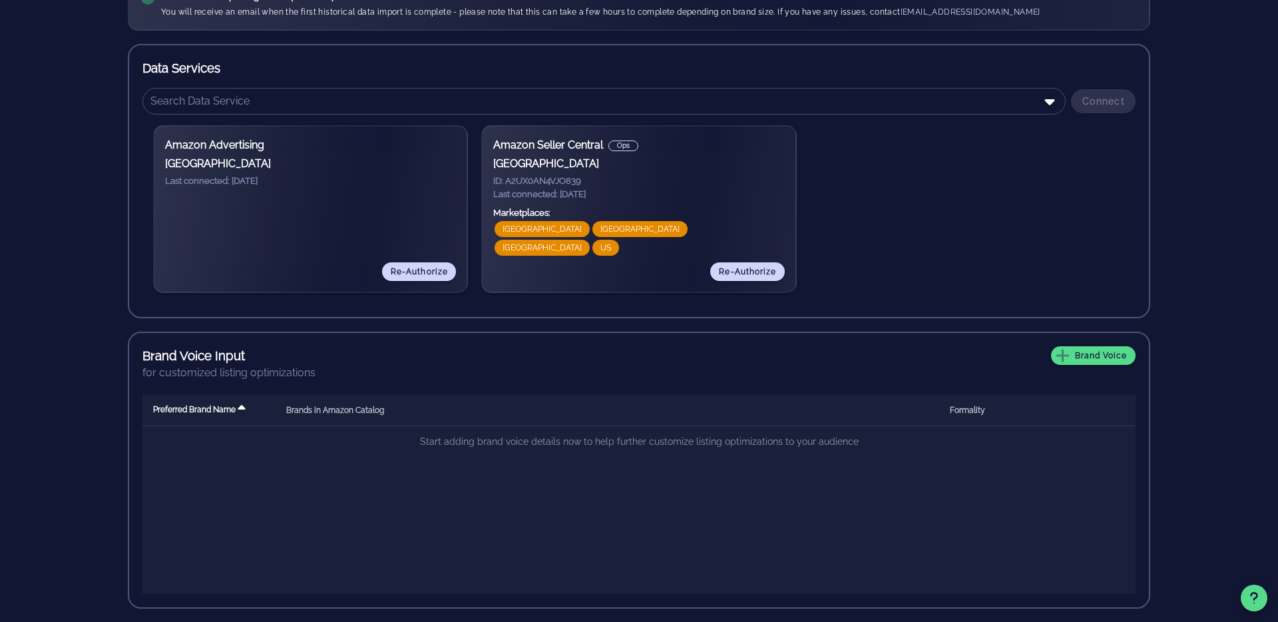
click at [318, 408] on span "Brands in Amazon Catalog" at bounding box center [335, 409] width 98 height 9
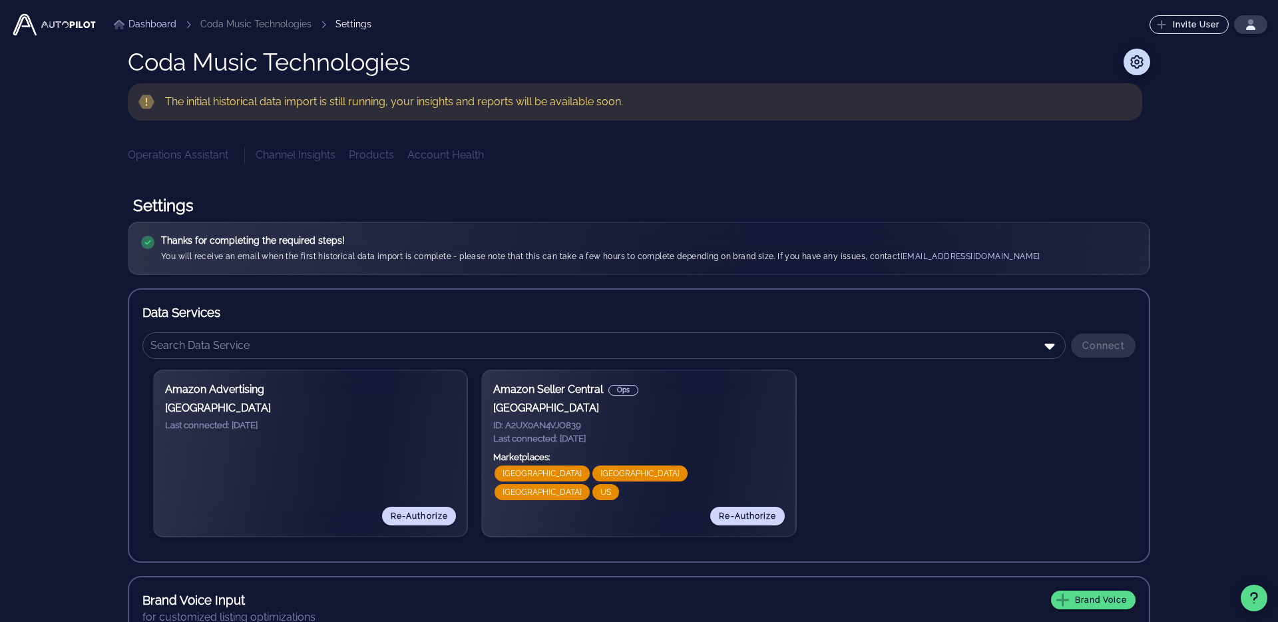
click at [368, 149] on div "Channel Insights Products Account Health" at bounding box center [703, 155] width 894 height 16
click at [1133, 61] on icon at bounding box center [1137, 61] width 16 height 13
click at [1246, 16] on button "button" at bounding box center [1250, 24] width 33 height 19
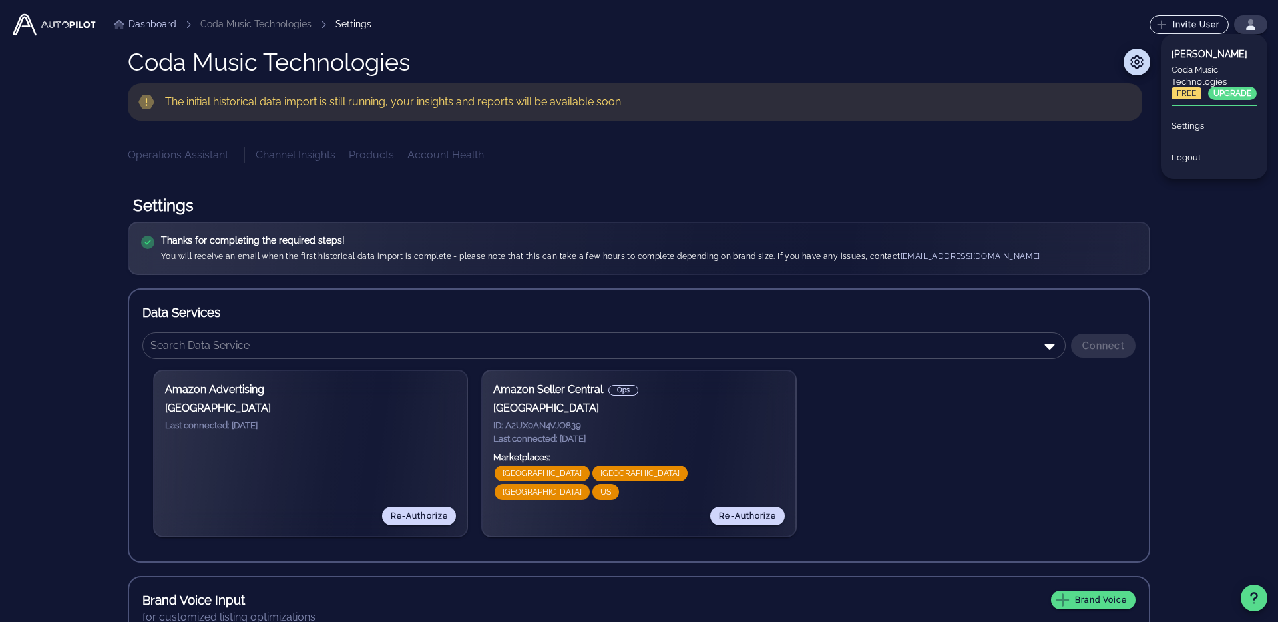
click at [1041, 152] on div "Channel Insights Products Account Health" at bounding box center [703, 155] width 894 height 16
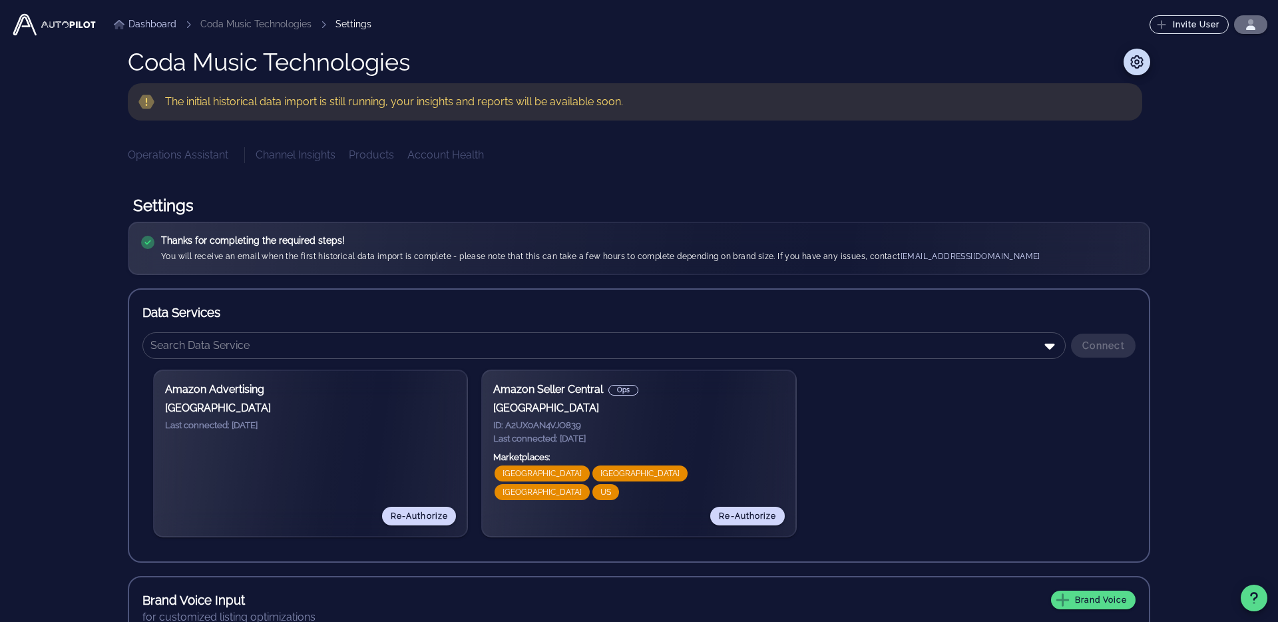
click at [1252, 25] on icon "button" at bounding box center [1250, 24] width 11 height 11
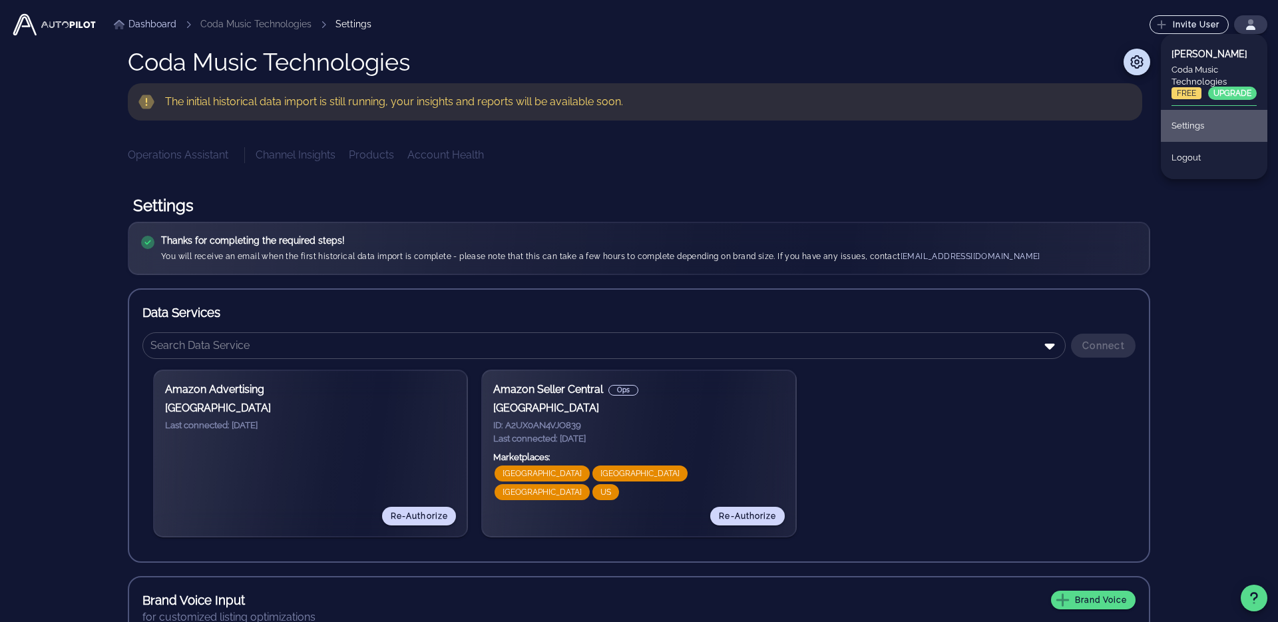
click at [1206, 129] on div "Settings" at bounding box center [1213, 125] width 85 height 29
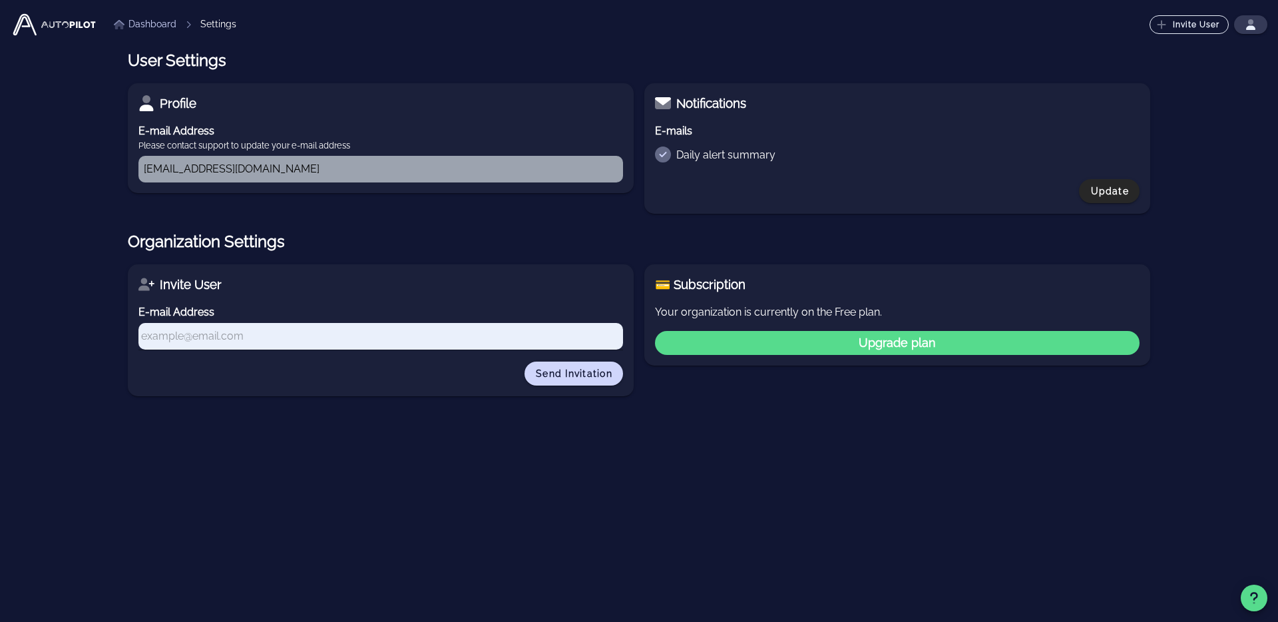
click at [665, 155] on input "Daily alert summary" at bounding box center [663, 154] width 16 height 16
checkbox input "true"
click at [665, 155] on input "Daily alert summary" at bounding box center [663, 154] width 16 height 16
click at [160, 25] on link "Dashboard" at bounding box center [145, 24] width 63 height 14
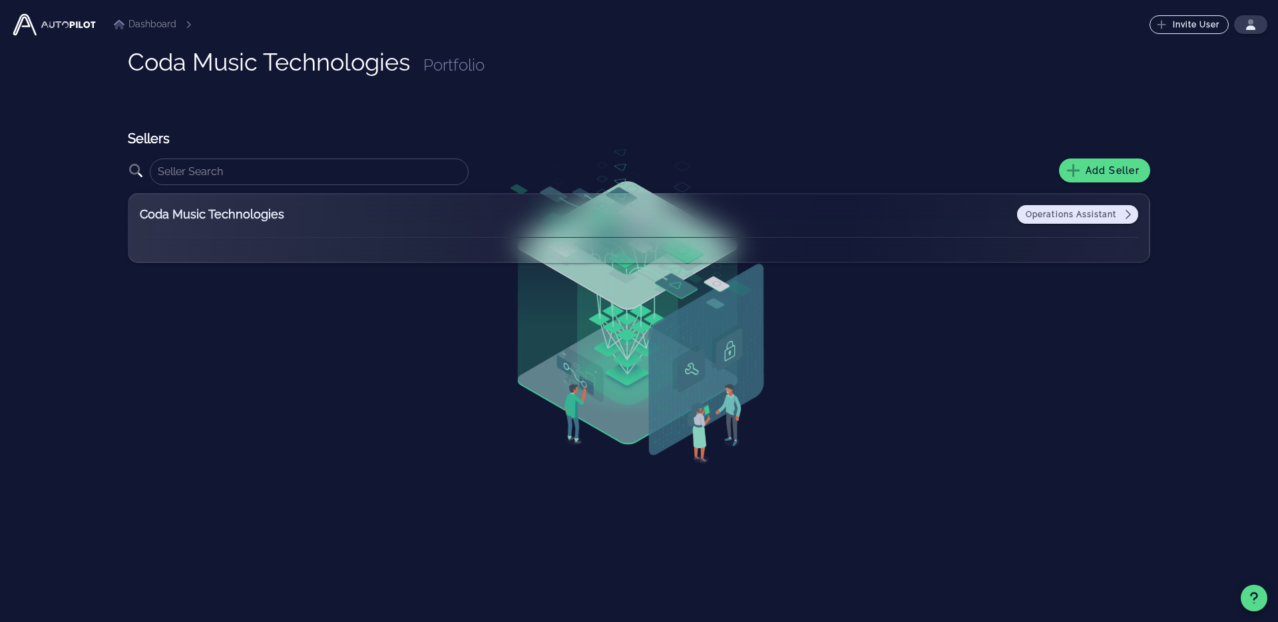
click at [1099, 214] on span "Operations Assistant" at bounding box center [1077, 214] width 105 height 11
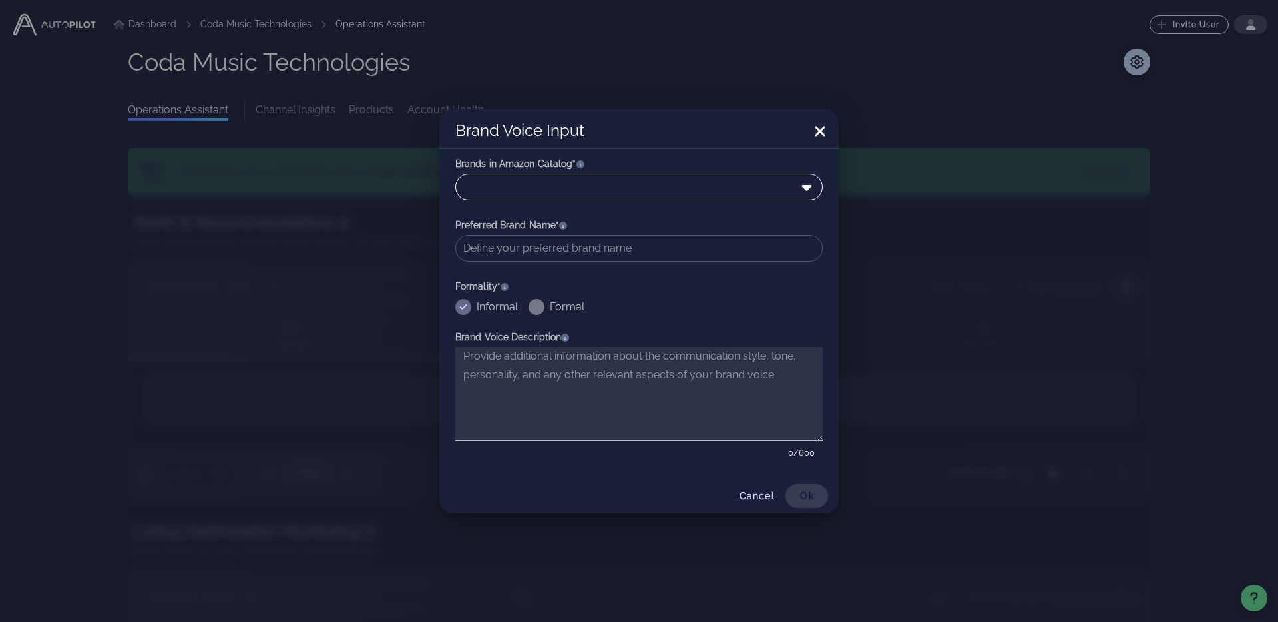
drag, startPoint x: 799, startPoint y: 189, endPoint x: 808, endPoint y: 190, distance: 8.7
click at [807, 190] on icon at bounding box center [807, 187] width 16 height 16
click at [924, 265] on div at bounding box center [639, 311] width 1278 height 622
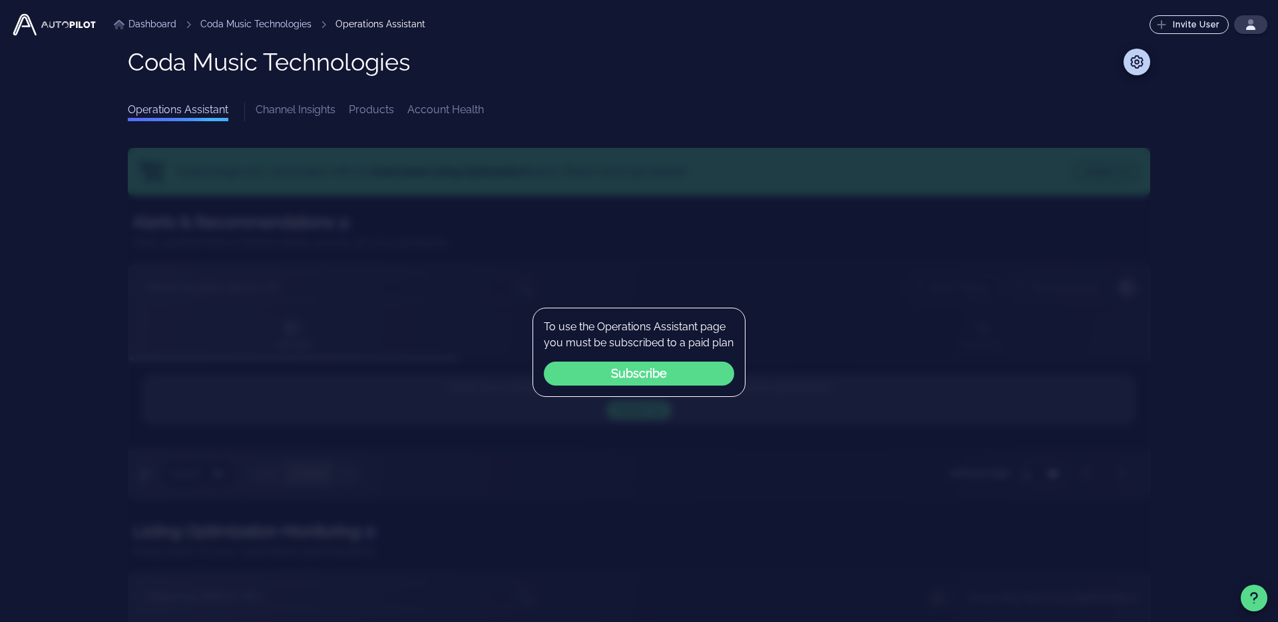
click at [852, 274] on div "To use the Operations Assistant page you must be subscribed to a paid plan Subs…" at bounding box center [639, 454] width 1022 height 612
click at [313, 109] on link "Channel Insights" at bounding box center [296, 111] width 80 height 19
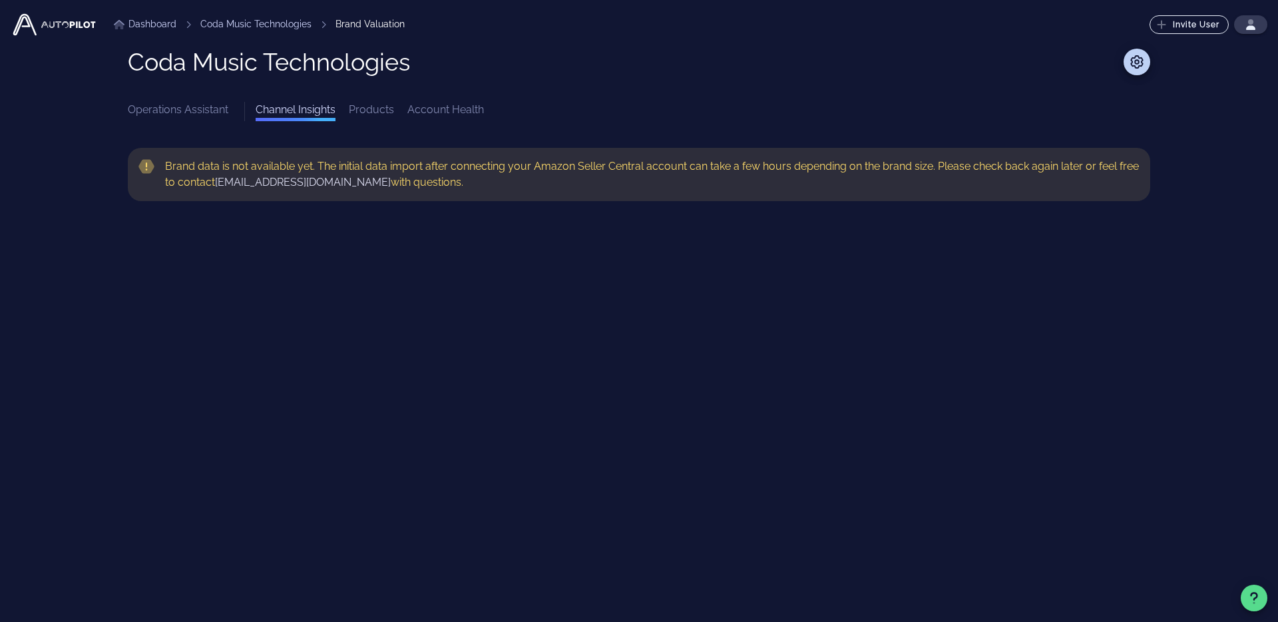
click at [366, 107] on link "Products" at bounding box center [371, 111] width 45 height 19
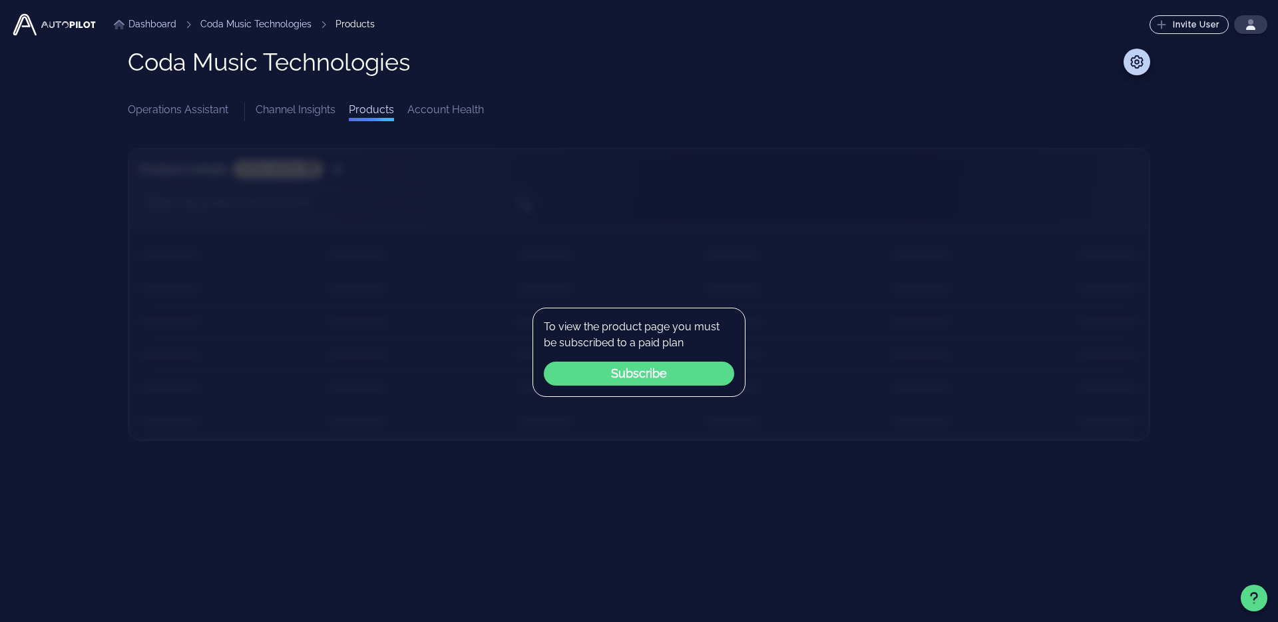
click at [432, 108] on link "Account Health" at bounding box center [445, 111] width 77 height 19
click at [152, 114] on link "Operations Assistant" at bounding box center [178, 111] width 100 height 19
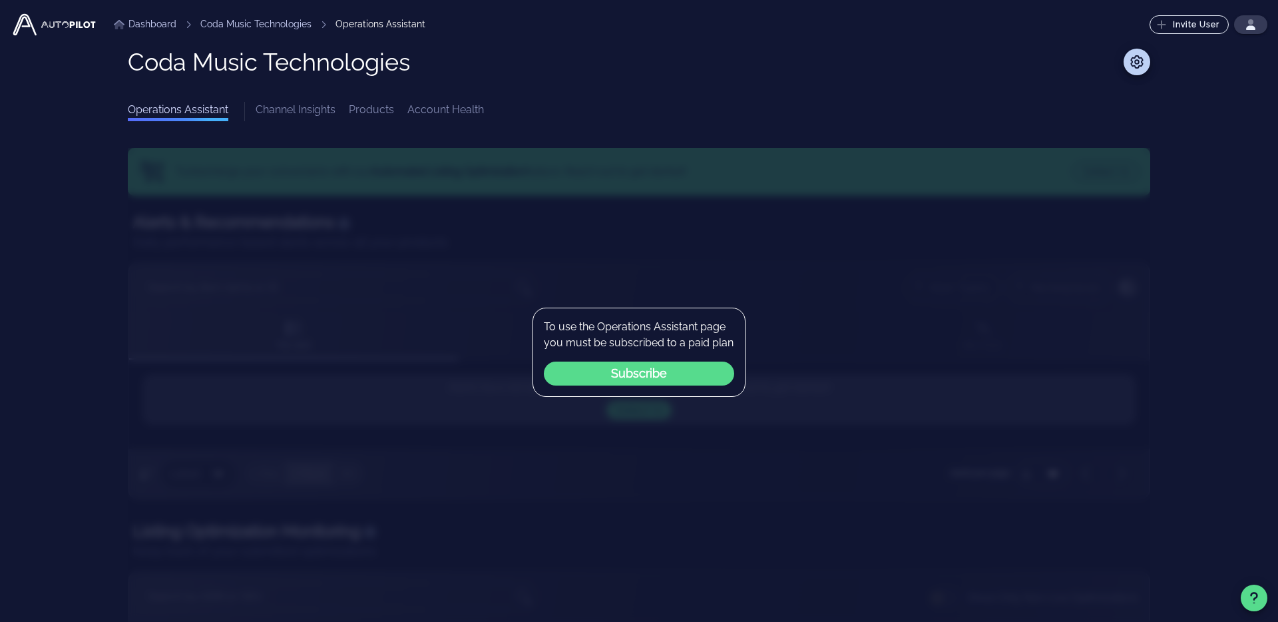
click at [309, 299] on div "To use the Operations Assistant page you must be subscribed to a paid plan Subs…" at bounding box center [639, 454] width 1022 height 612
click at [1142, 60] on icon at bounding box center [1136, 61] width 13 height 13
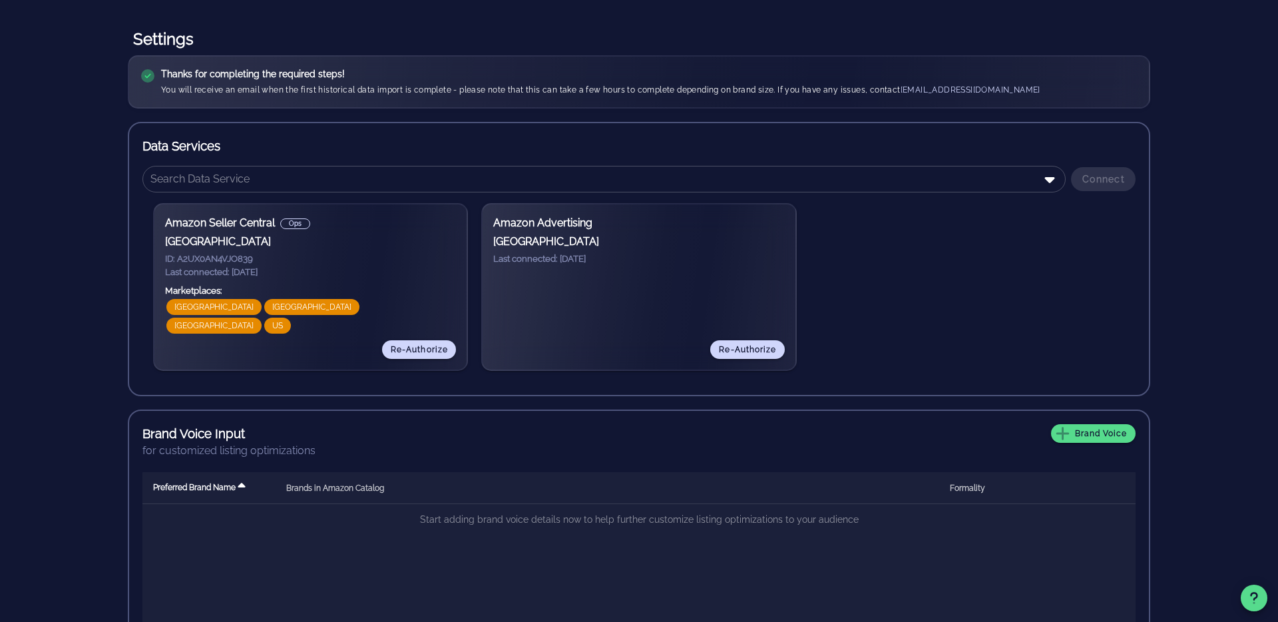
scroll to position [199, 0]
